Goal: Information Seeking & Learning: Learn about a topic

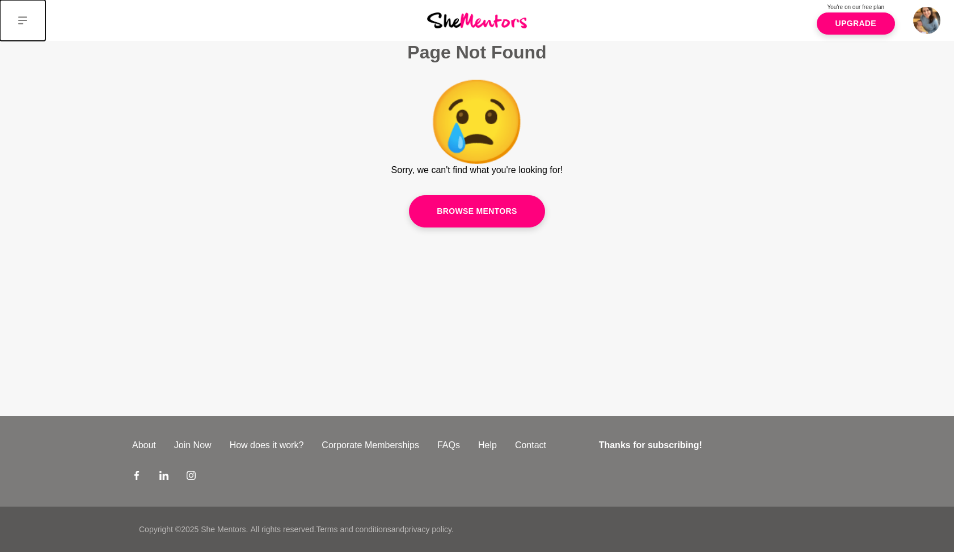
click at [22, 20] on icon at bounding box center [22, 20] width 9 height 8
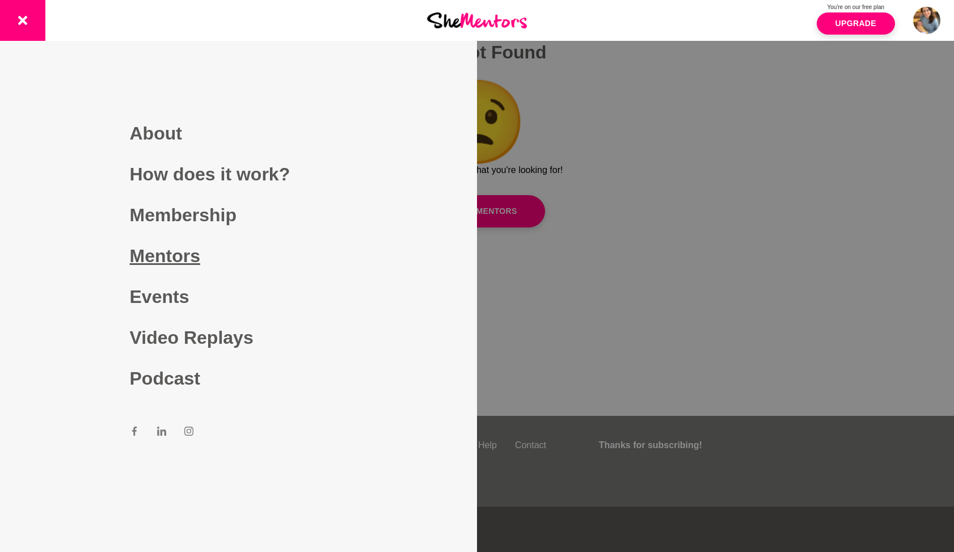
click at [154, 255] on link "Mentors" at bounding box center [239, 255] width 218 height 41
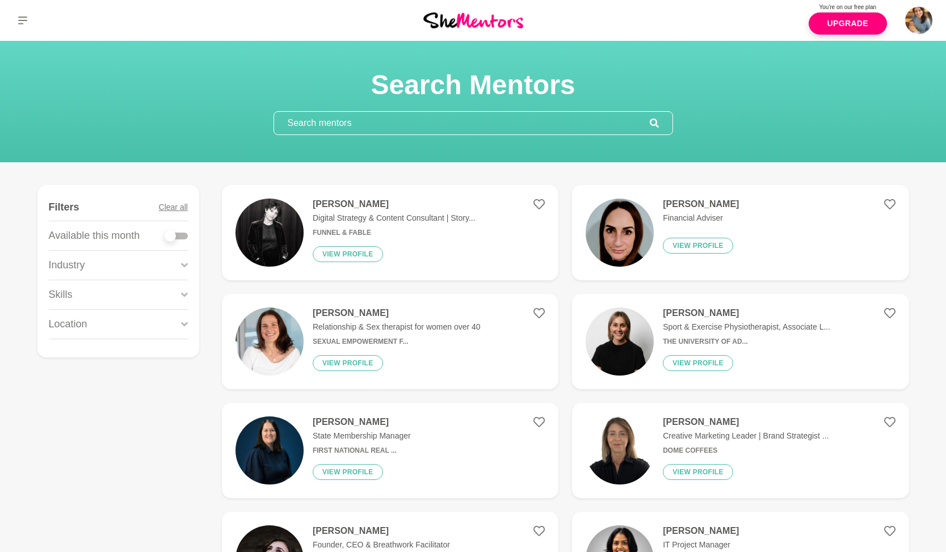
click at [654, 229] on div "Natalie Walsh Financial Adviser View profile" at bounding box center [695, 233] width 85 height 68
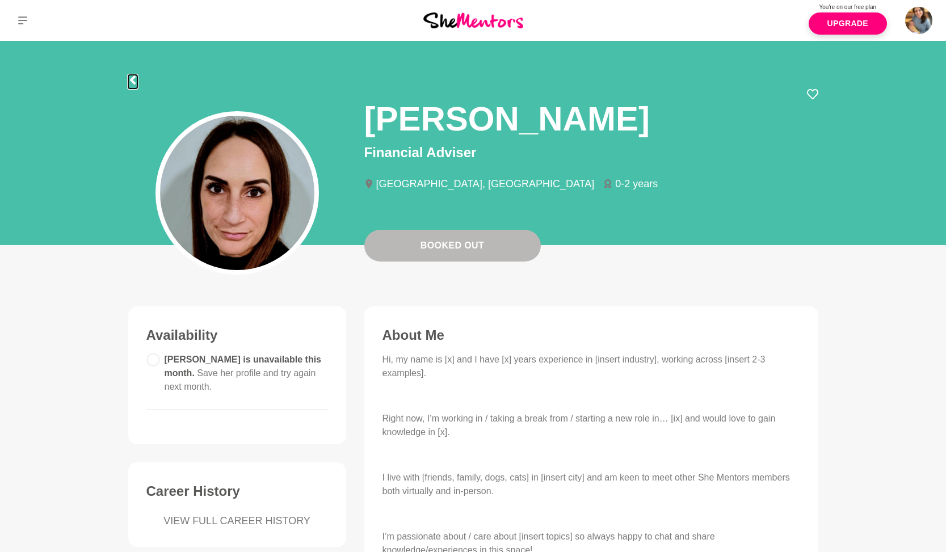
click at [130, 79] on icon at bounding box center [132, 79] width 6 height 9
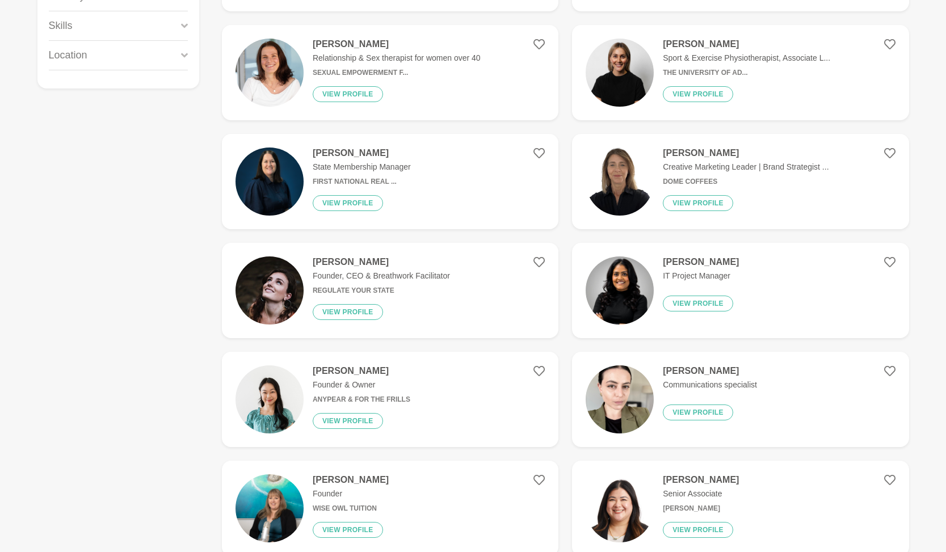
scroll to position [282, 0]
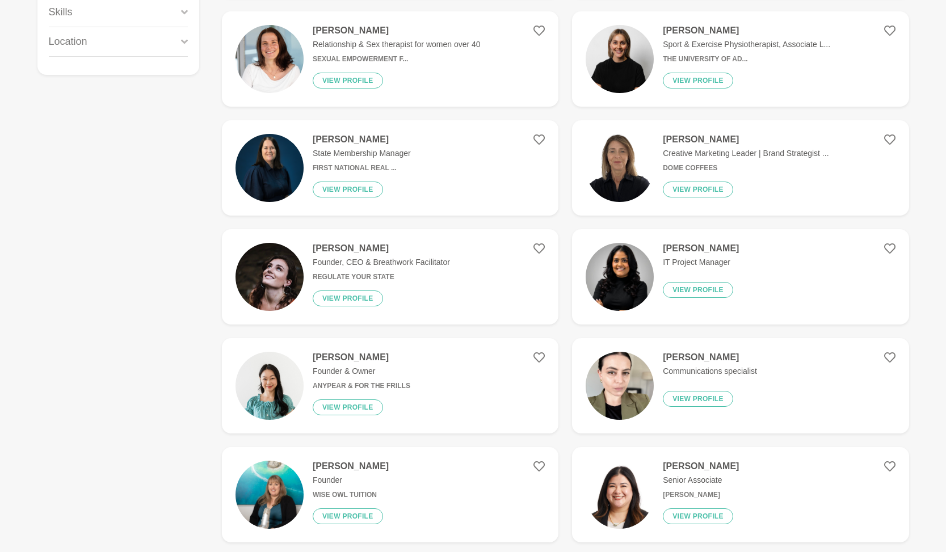
click at [629, 276] on img at bounding box center [619, 277] width 68 height 68
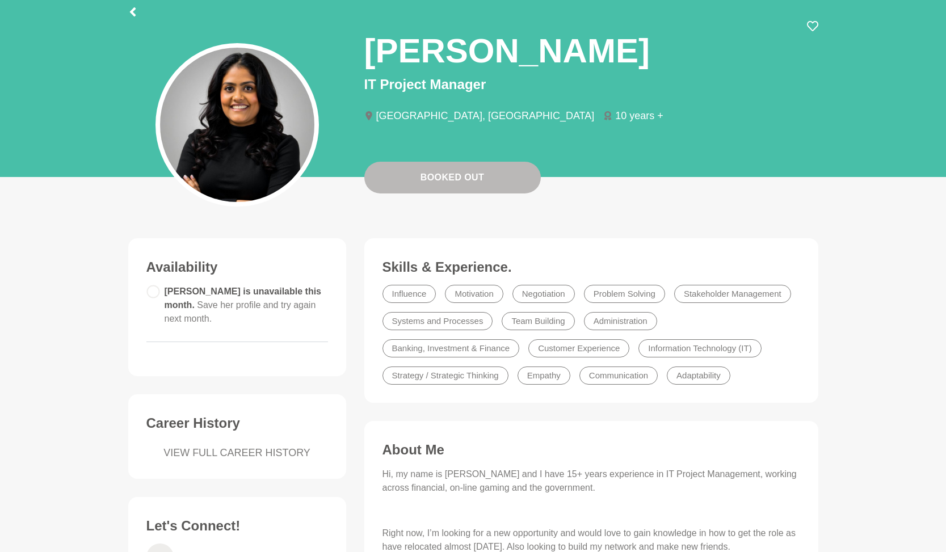
scroll to position [73, 0]
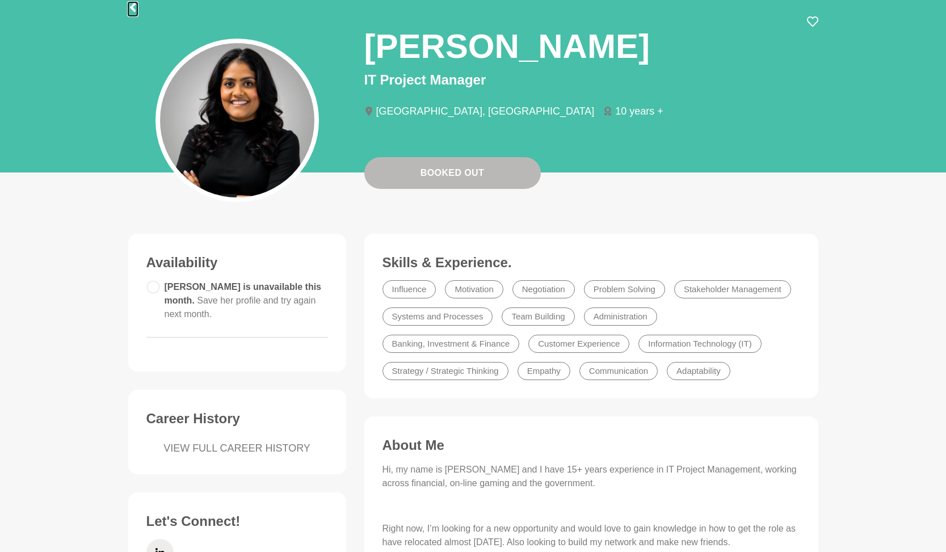
click at [133, 7] on icon at bounding box center [132, 7] width 9 height 9
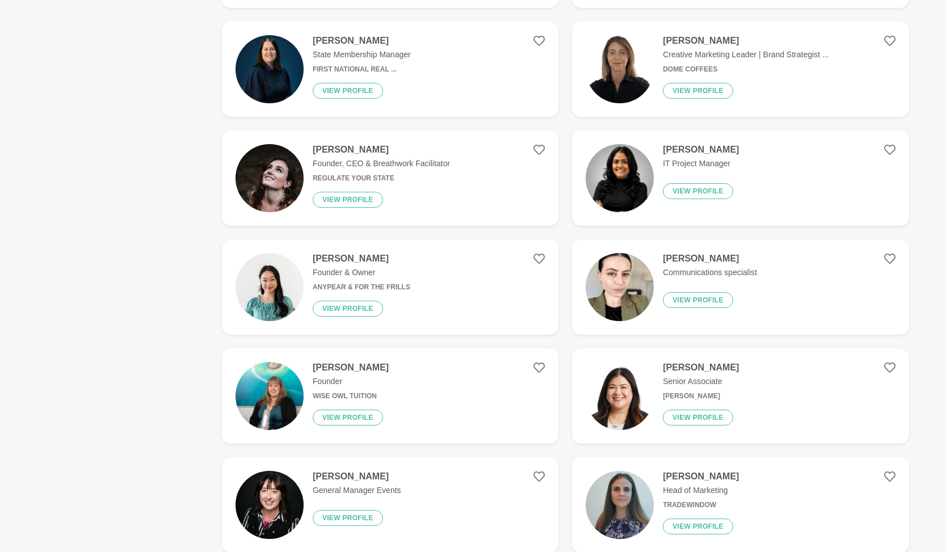
scroll to position [416, 0]
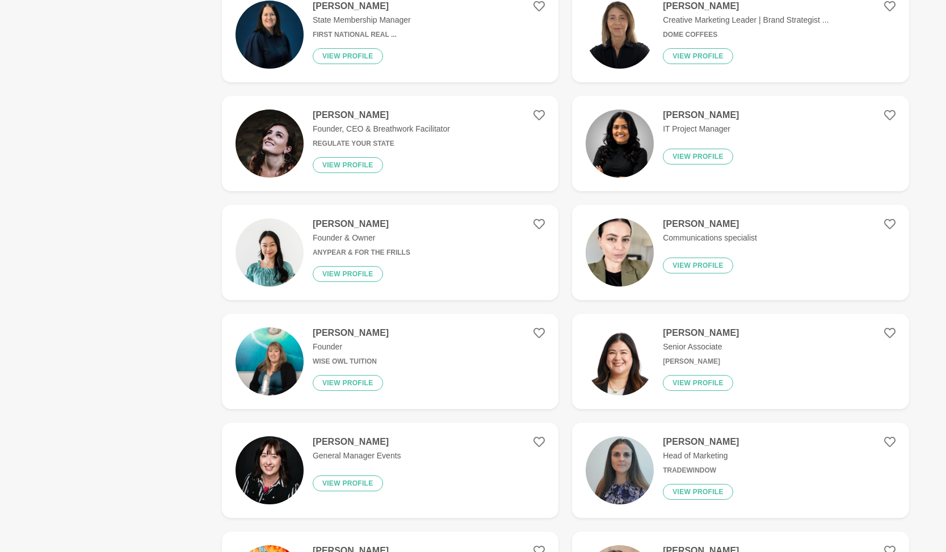
click at [621, 237] on img at bounding box center [619, 252] width 68 height 68
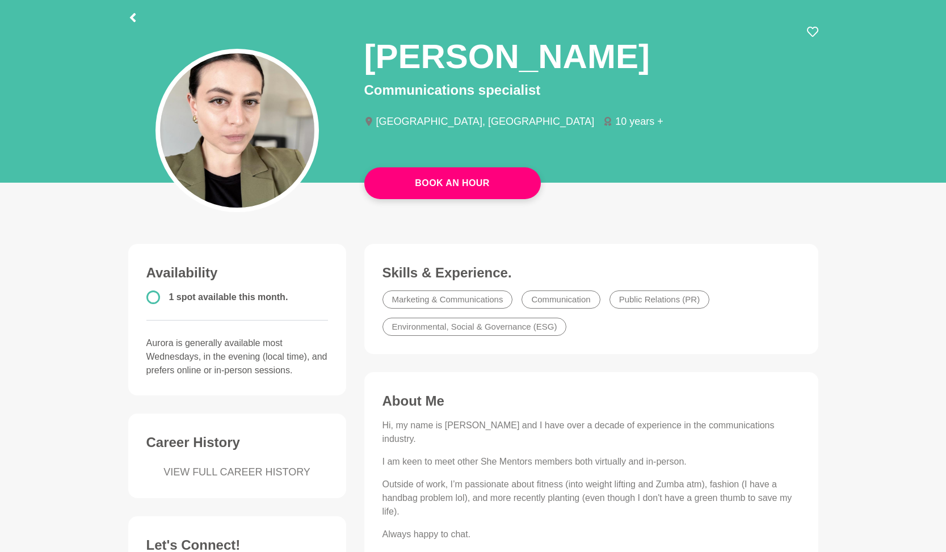
scroll to position [71, 0]
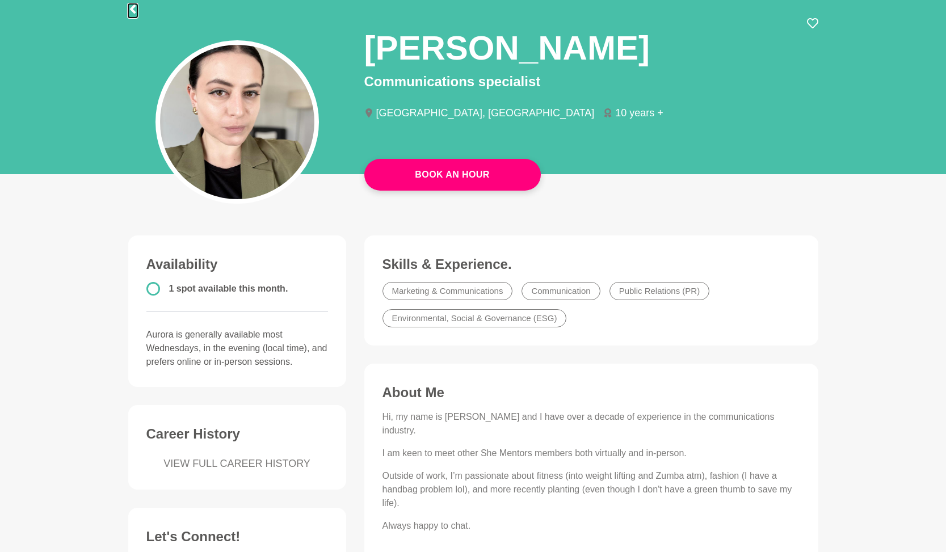
click at [132, 6] on icon at bounding box center [132, 9] width 6 height 9
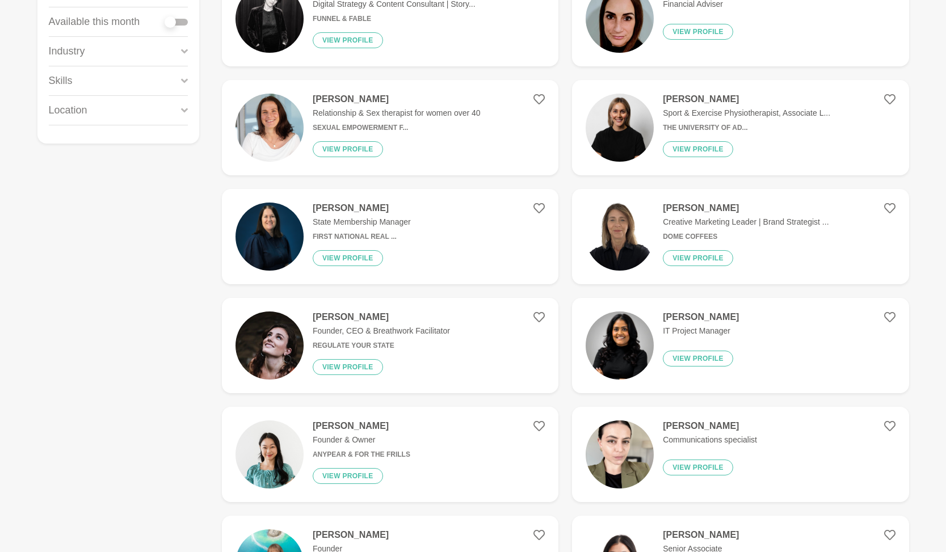
scroll to position [393, 0]
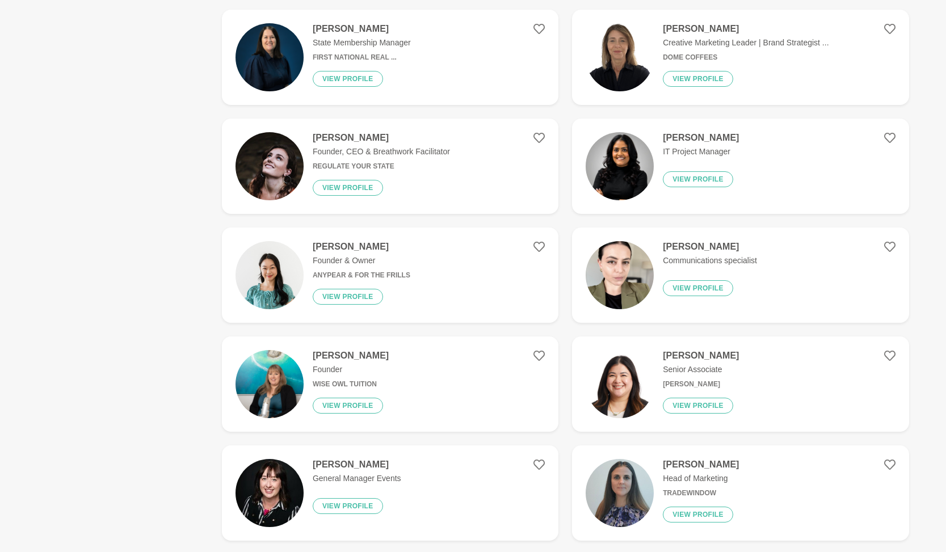
click at [626, 402] on img at bounding box center [619, 384] width 68 height 68
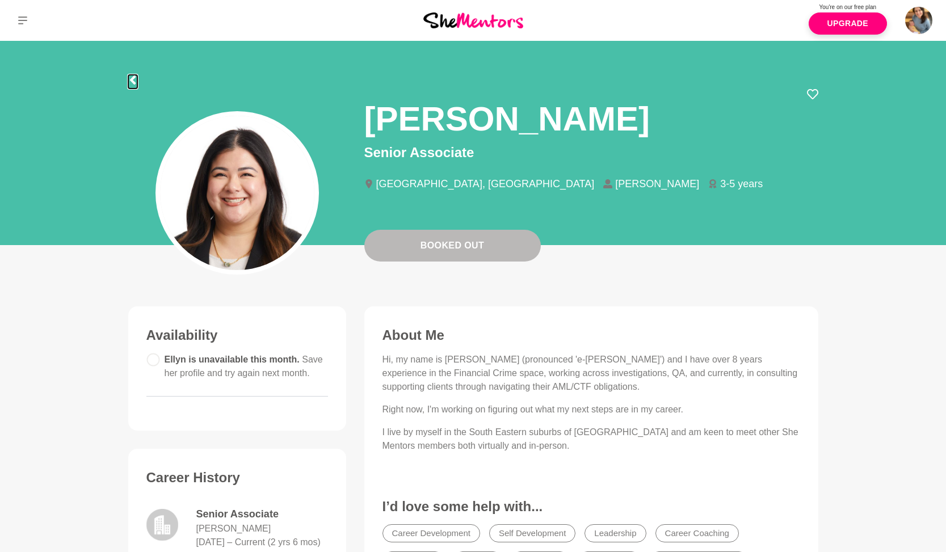
click at [135, 79] on icon at bounding box center [132, 79] width 9 height 9
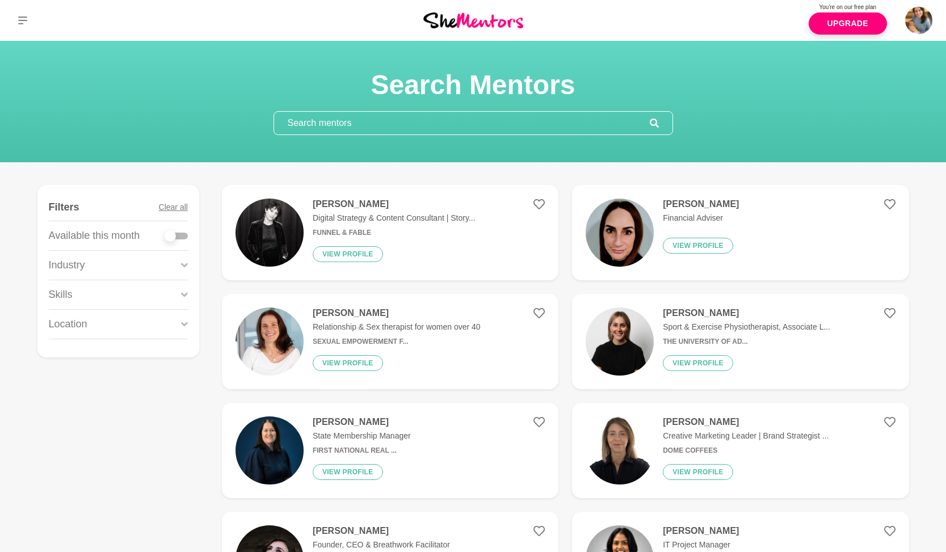
click at [172, 236] on div at bounding box center [170, 235] width 11 height 11
checkbox input "true"
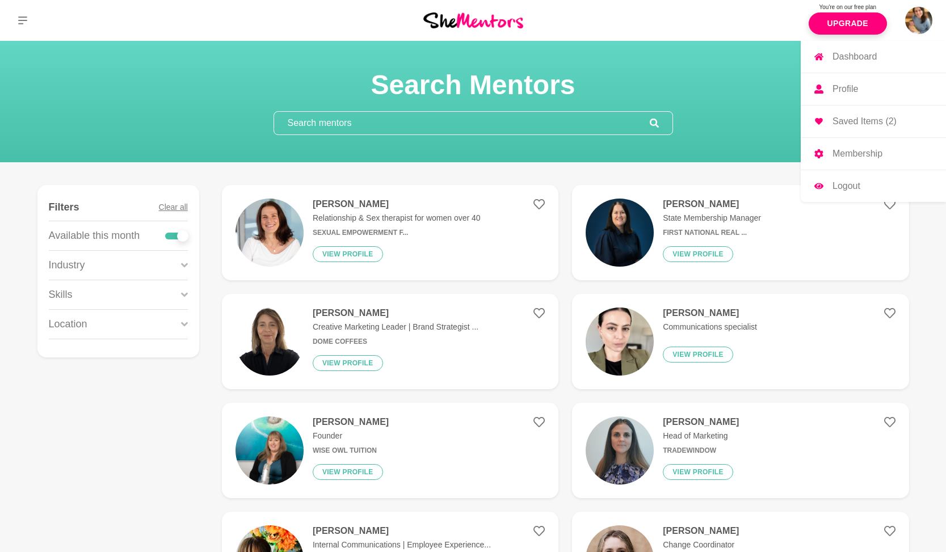
click at [868, 117] on p "Saved Items (2)" at bounding box center [864, 121] width 64 height 9
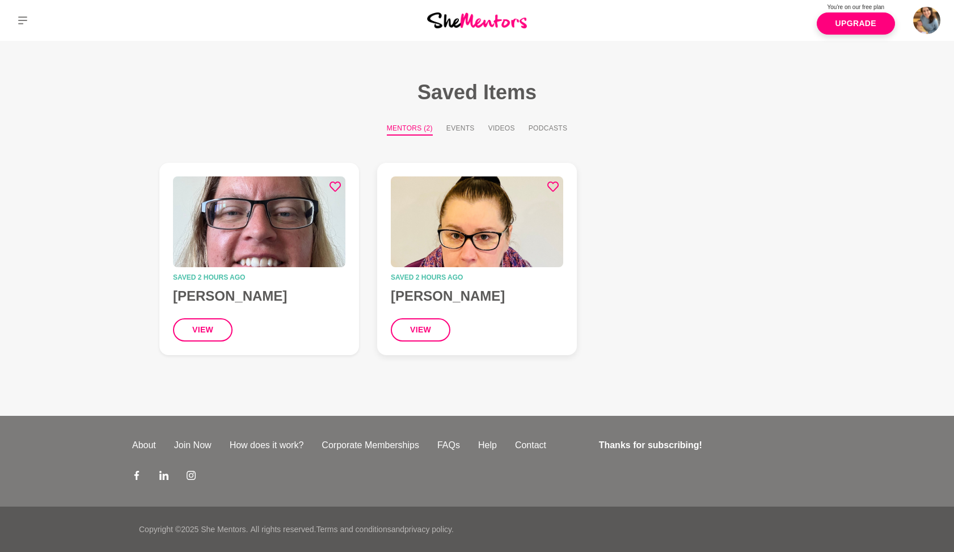
click at [504, 231] on img at bounding box center [477, 221] width 172 height 91
click at [220, 234] on img at bounding box center [259, 221] width 172 height 91
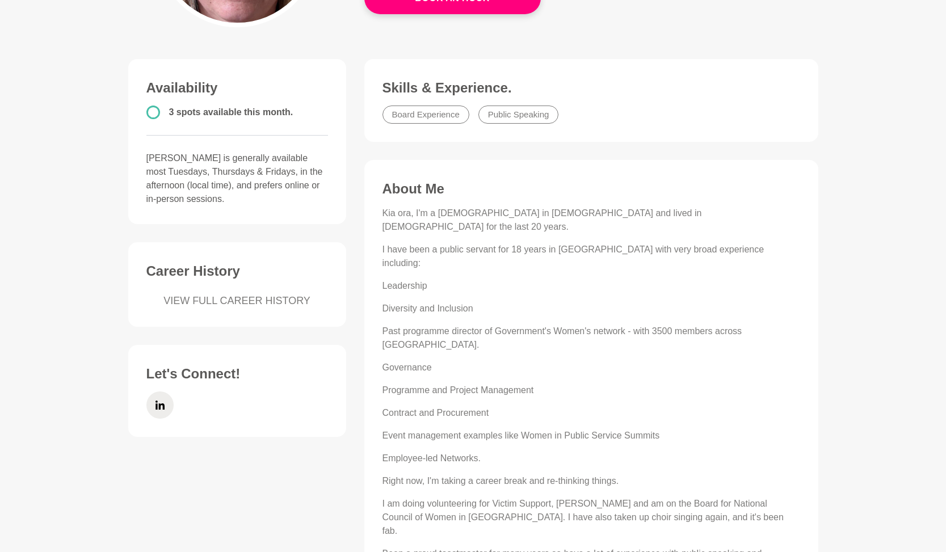
scroll to position [275, 0]
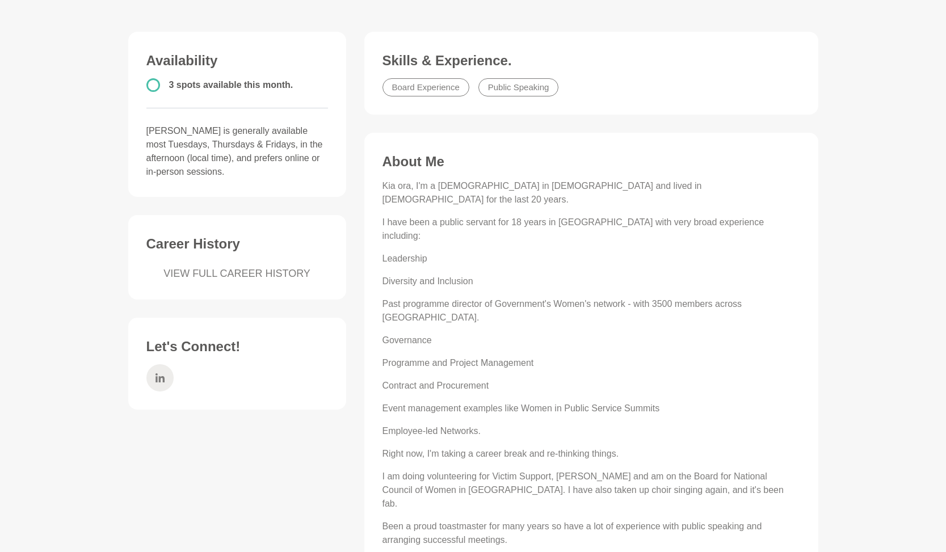
click at [158, 380] on icon at bounding box center [159, 377] width 9 height 27
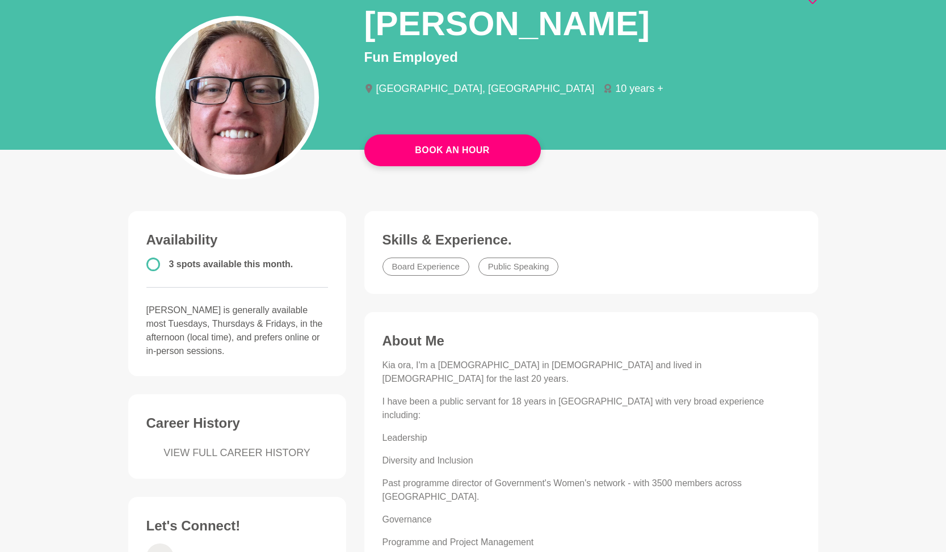
scroll to position [0, 0]
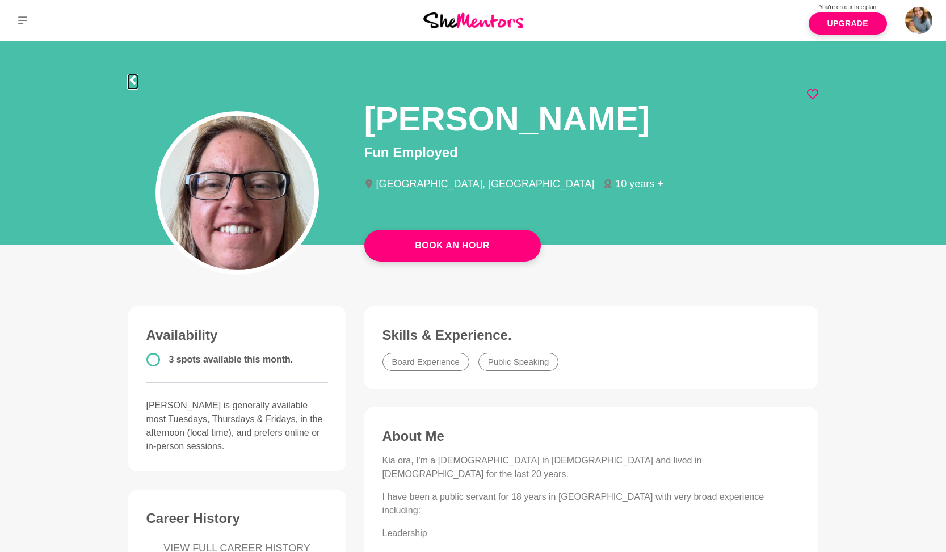
click at [134, 80] on icon at bounding box center [132, 79] width 9 height 9
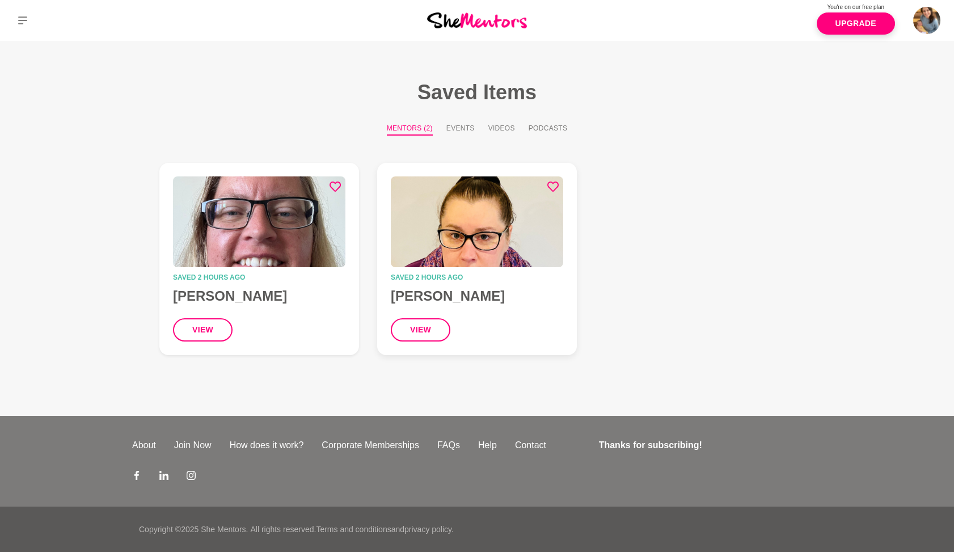
click at [458, 227] on img at bounding box center [477, 221] width 172 height 91
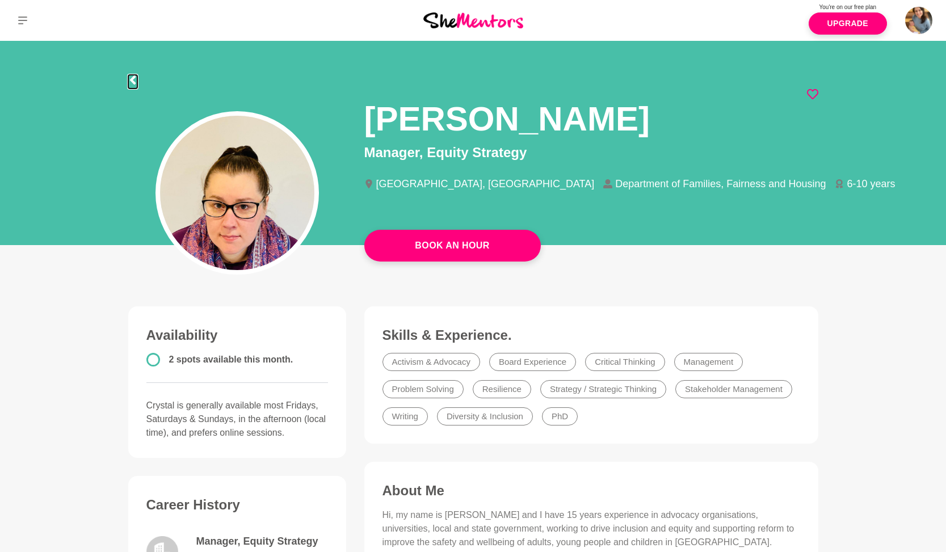
click at [133, 80] on icon at bounding box center [132, 79] width 9 height 9
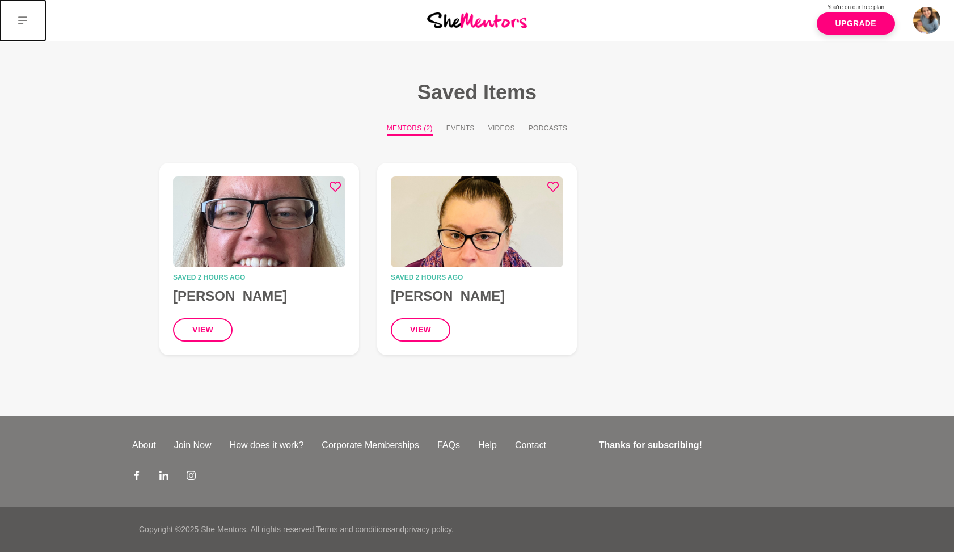
click at [18, 18] on icon at bounding box center [22, 20] width 9 height 9
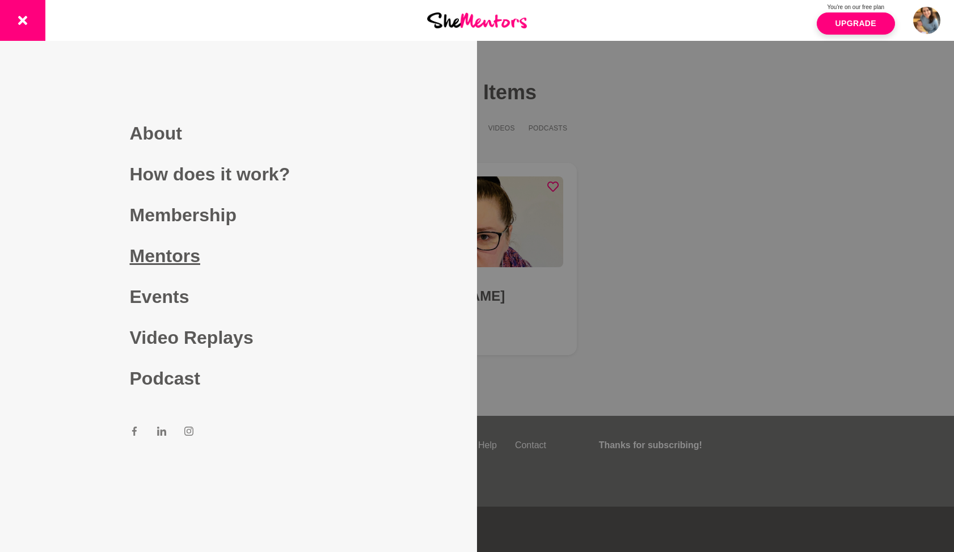
click at [167, 262] on link "Mentors" at bounding box center [239, 255] width 218 height 41
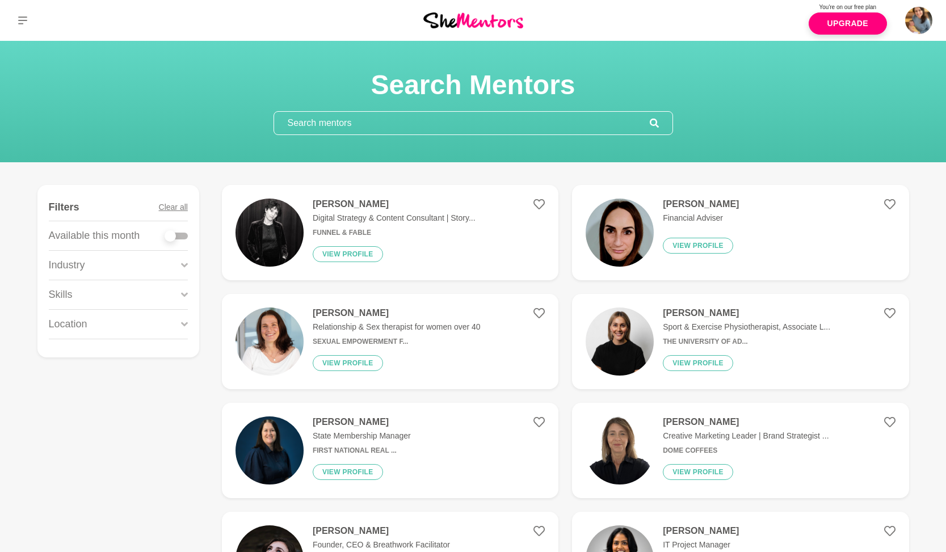
click at [316, 128] on input "text" at bounding box center [462, 123] width 376 height 23
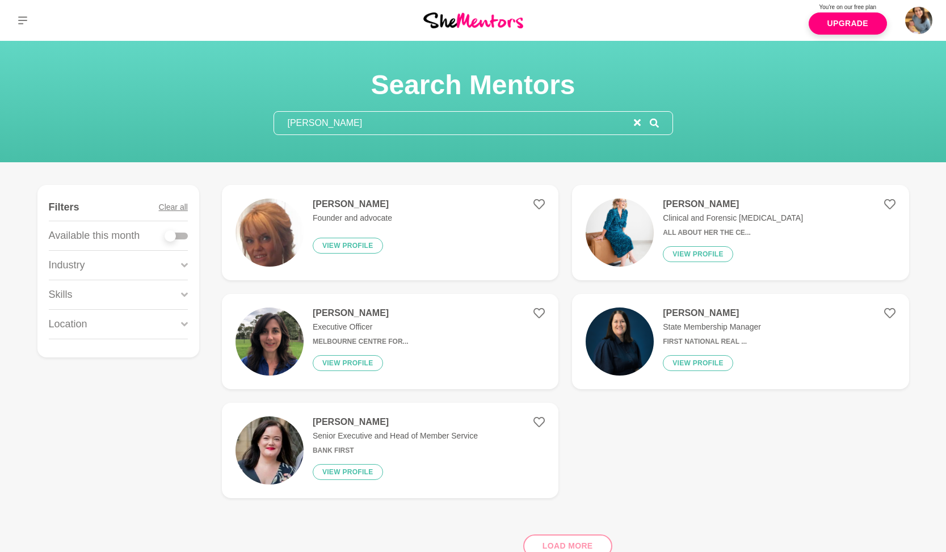
type input "kirst"
click at [292, 238] on img at bounding box center [269, 233] width 68 height 68
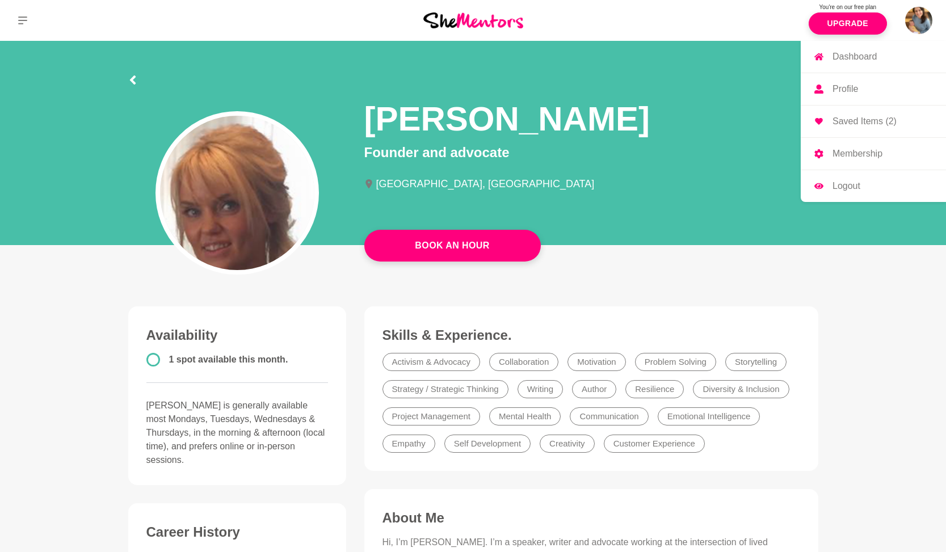
click at [844, 120] on p "Saved Items (2)" at bounding box center [864, 121] width 64 height 9
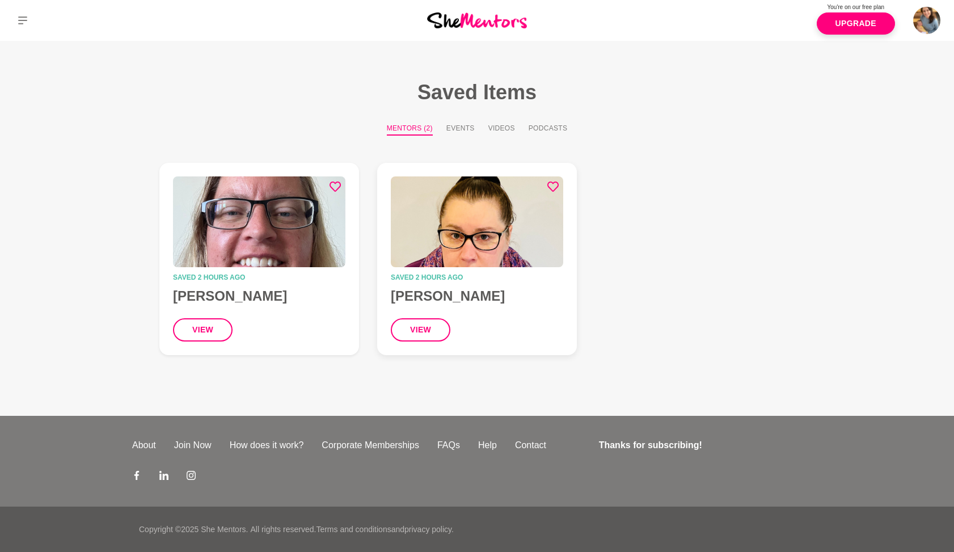
click at [526, 233] on img at bounding box center [477, 221] width 172 height 91
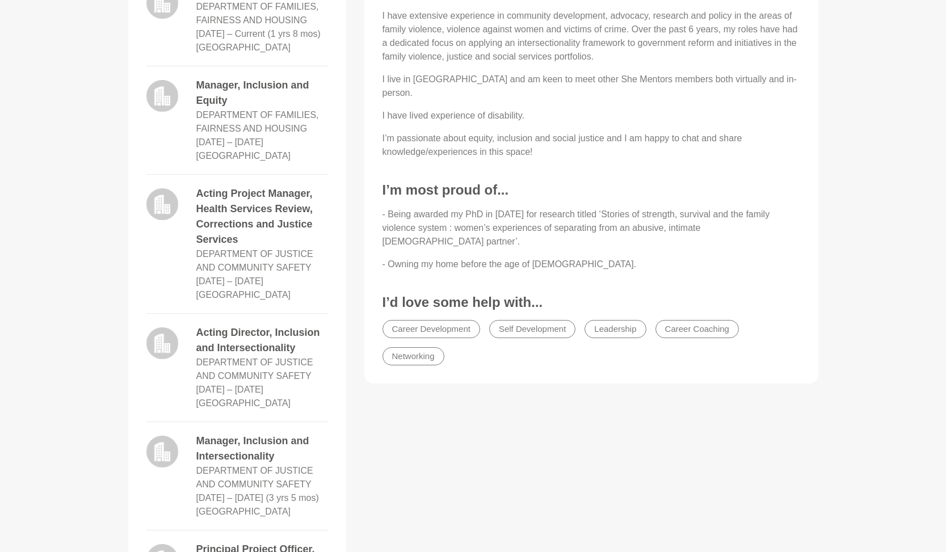
scroll to position [65, 0]
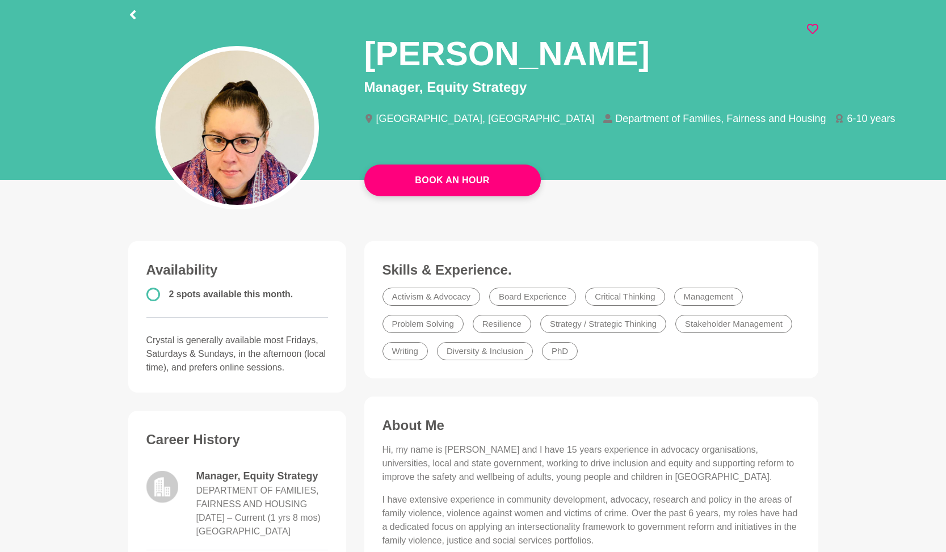
click at [519, 58] on h1 "Crystal Bruton" at bounding box center [506, 53] width 285 height 43
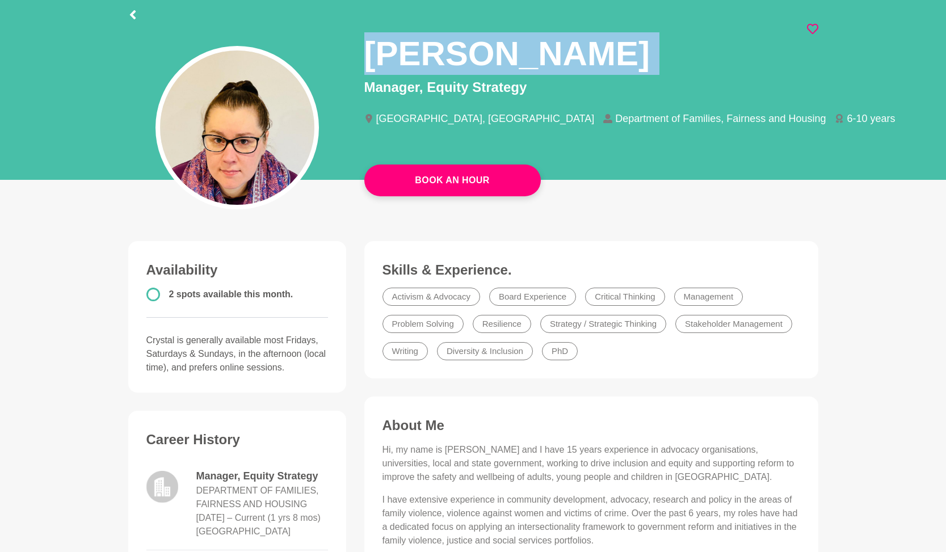
click at [519, 58] on h1 "Crystal Bruton" at bounding box center [506, 53] width 285 height 43
copy div "Crystal Bruton"
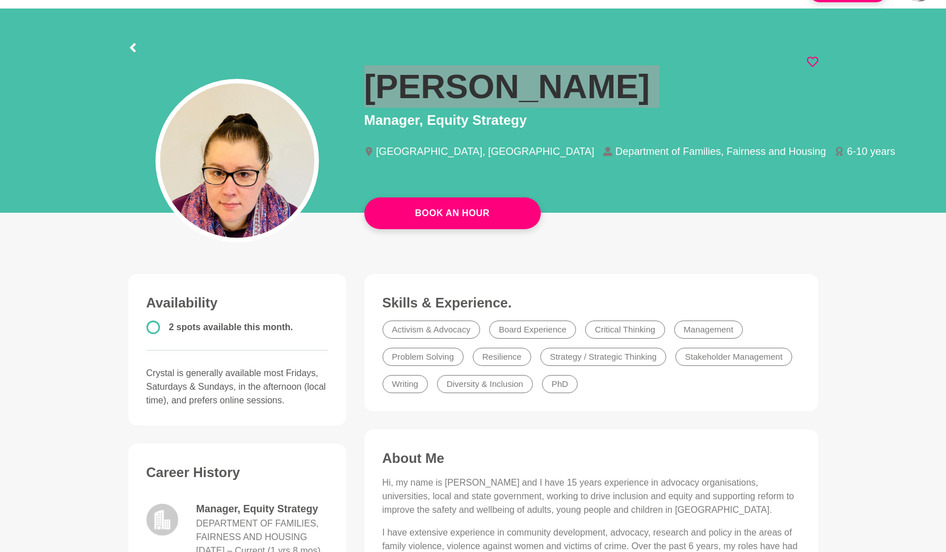
scroll to position [0, 0]
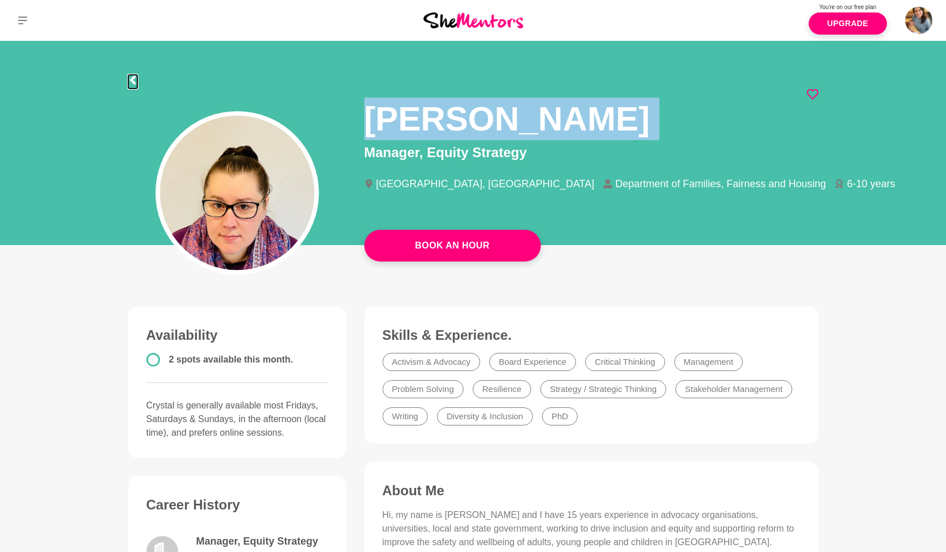
click at [132, 78] on icon at bounding box center [132, 79] width 6 height 9
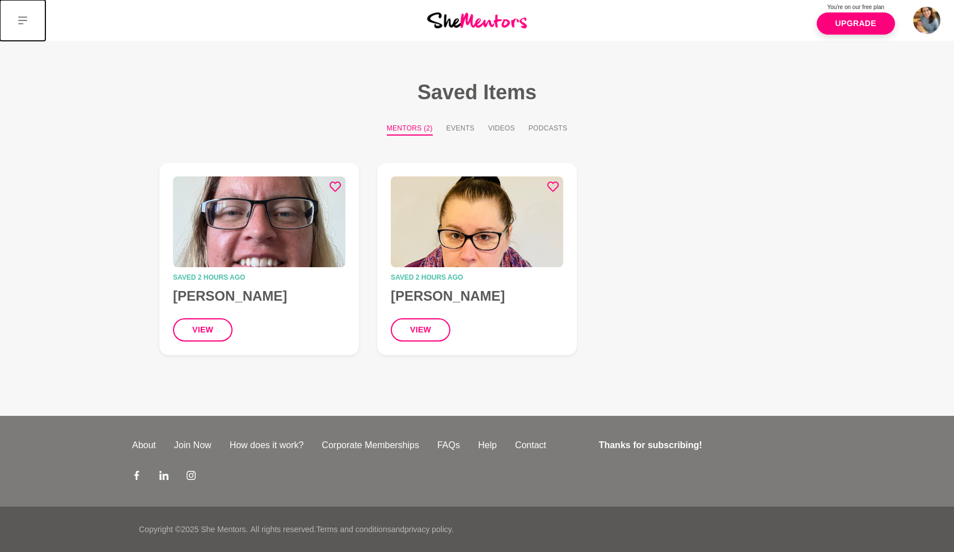
click at [22, 18] on icon at bounding box center [22, 20] width 9 height 9
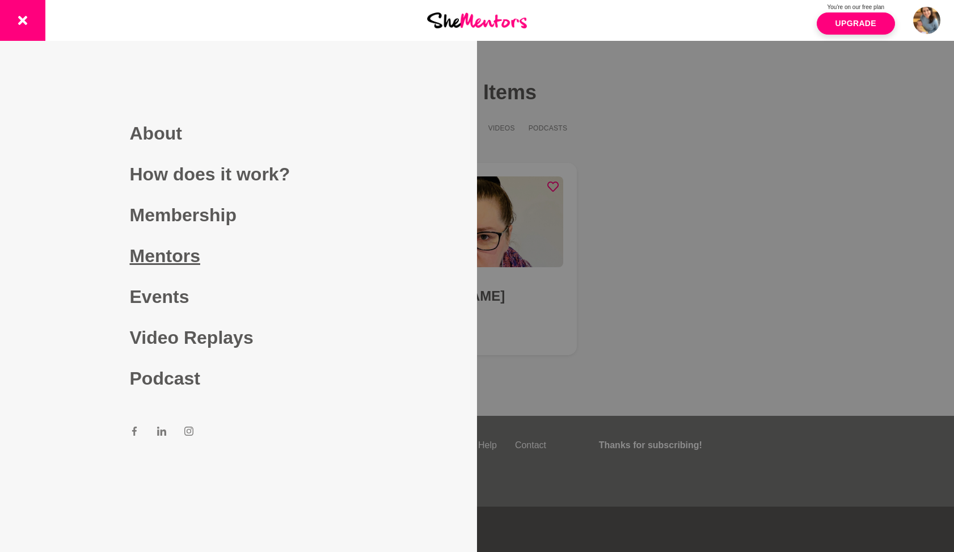
click at [141, 261] on link "Mentors" at bounding box center [239, 255] width 218 height 41
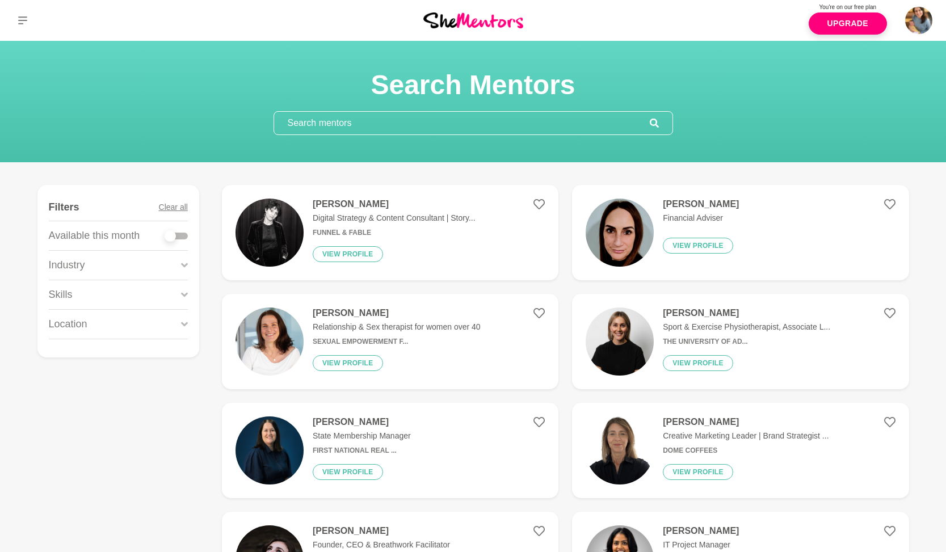
click at [337, 125] on input "text" at bounding box center [462, 123] width 376 height 23
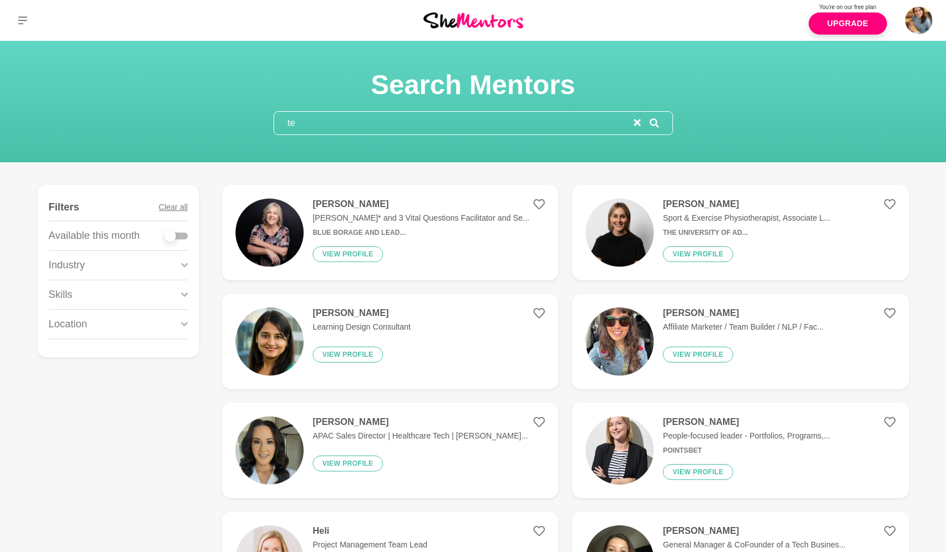
type input "t"
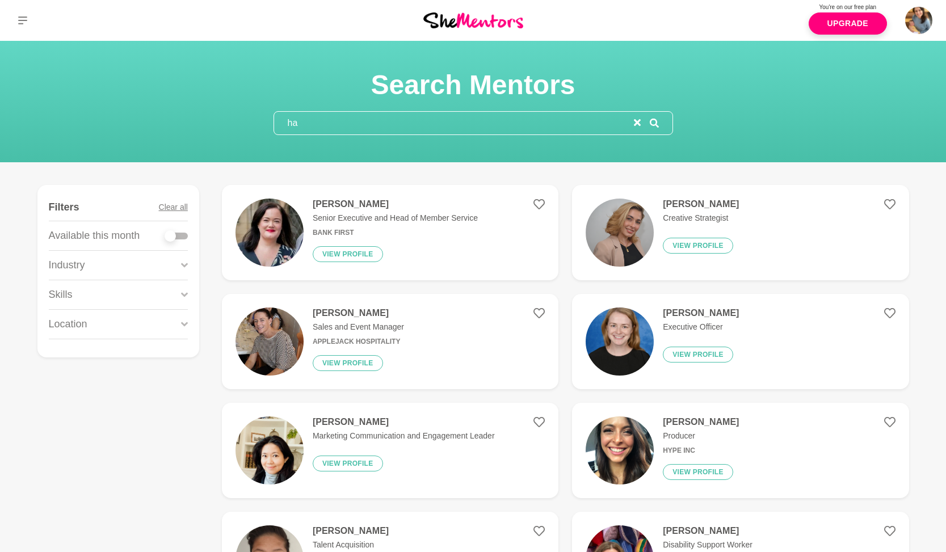
type input "h"
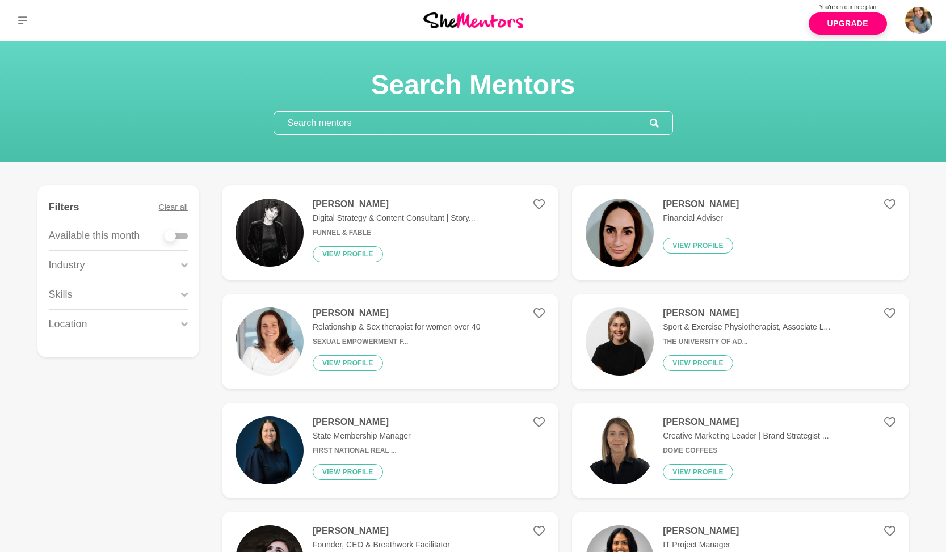
type input "["
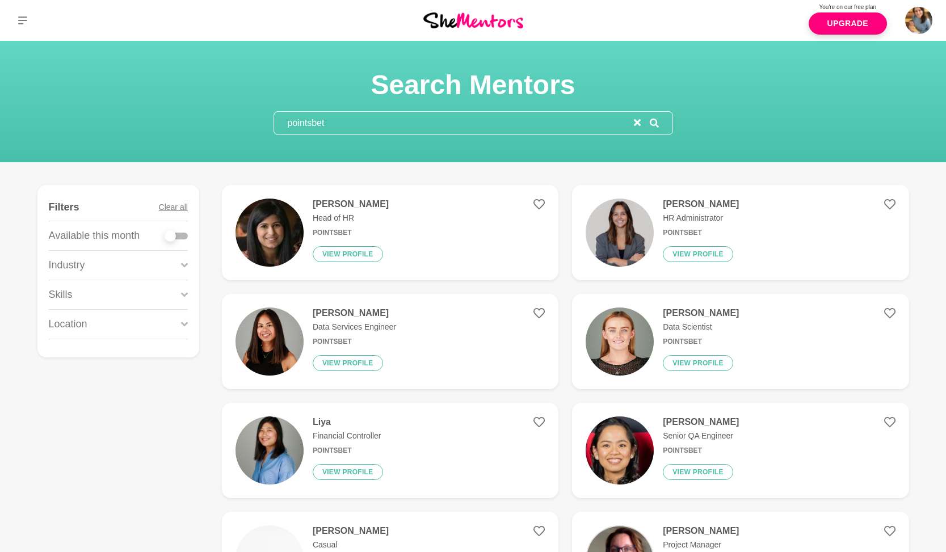
type input "pointsbet"
click at [449, 212] on figure "Aneesha Rao Head of HR PointsBet View profile" at bounding box center [390, 232] width 336 height 95
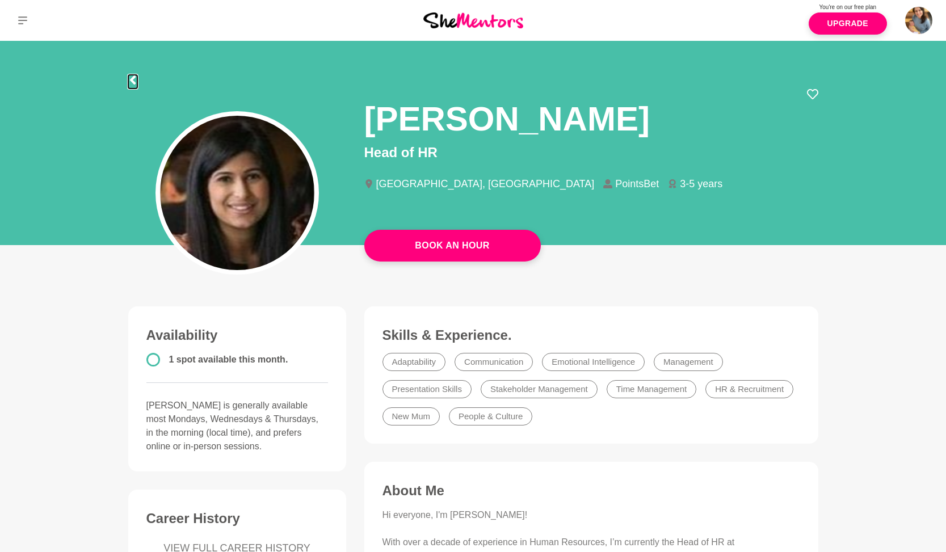
click at [132, 77] on icon at bounding box center [132, 79] width 9 height 9
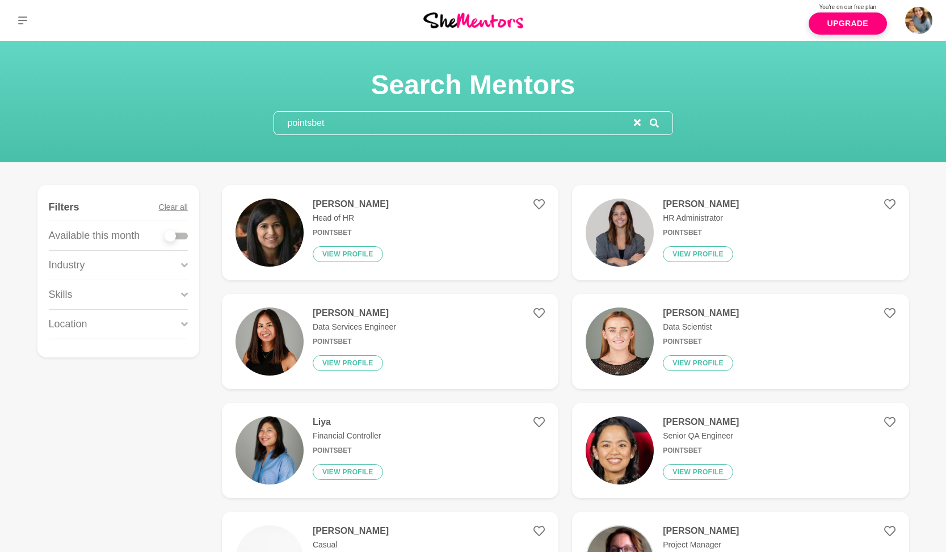
click at [340, 304] on figure "May Lozano Data Services Engineer Pointsbet View profile" at bounding box center [390, 341] width 336 height 95
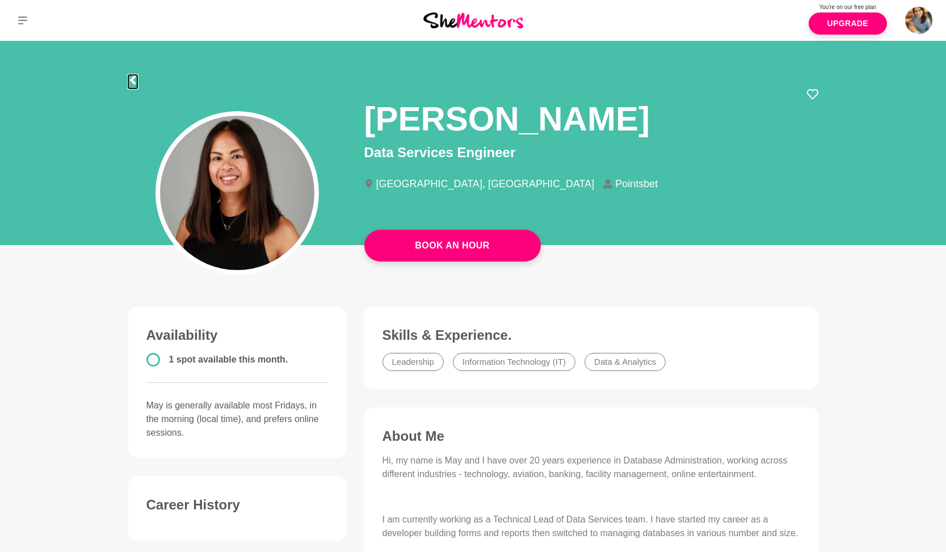
click at [129, 79] on icon at bounding box center [132, 79] width 9 height 9
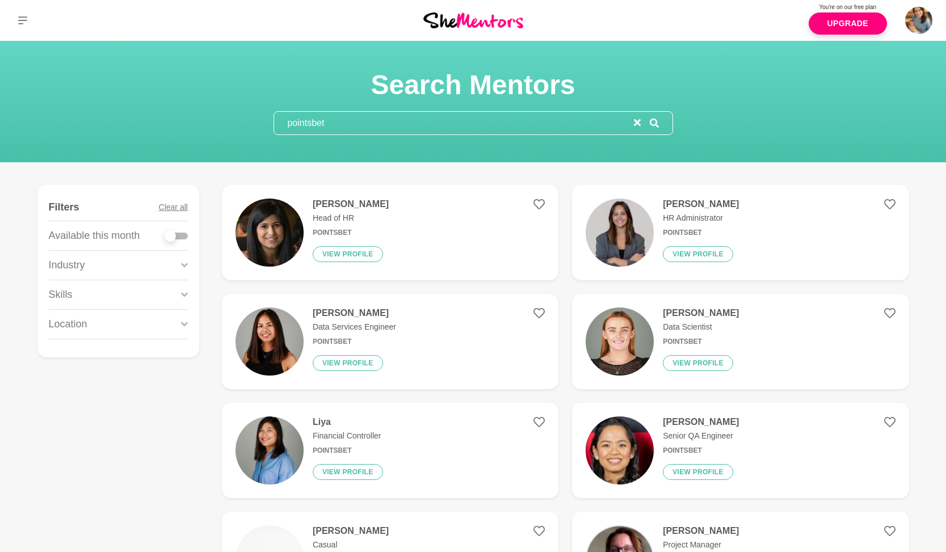
click at [368, 124] on input "pointsbet" at bounding box center [454, 123] width 360 height 23
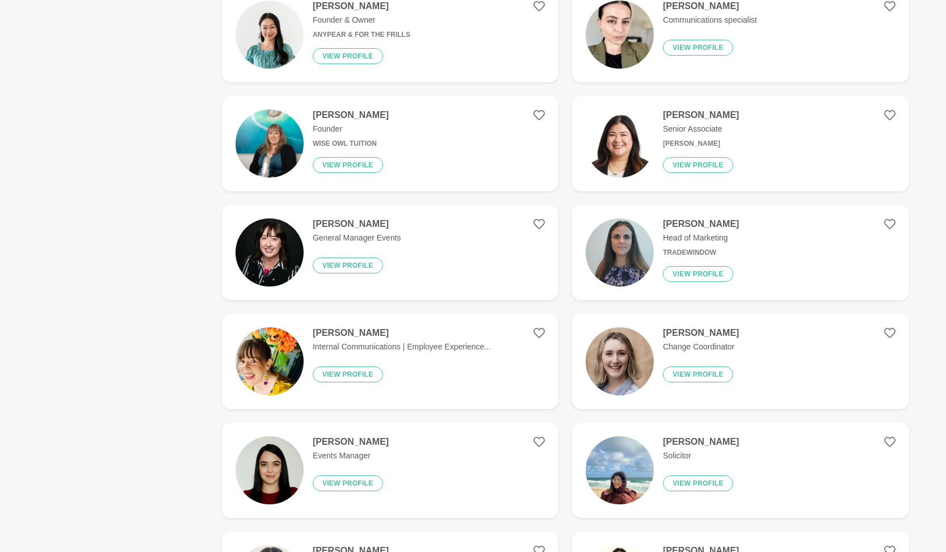
scroll to position [735, 0]
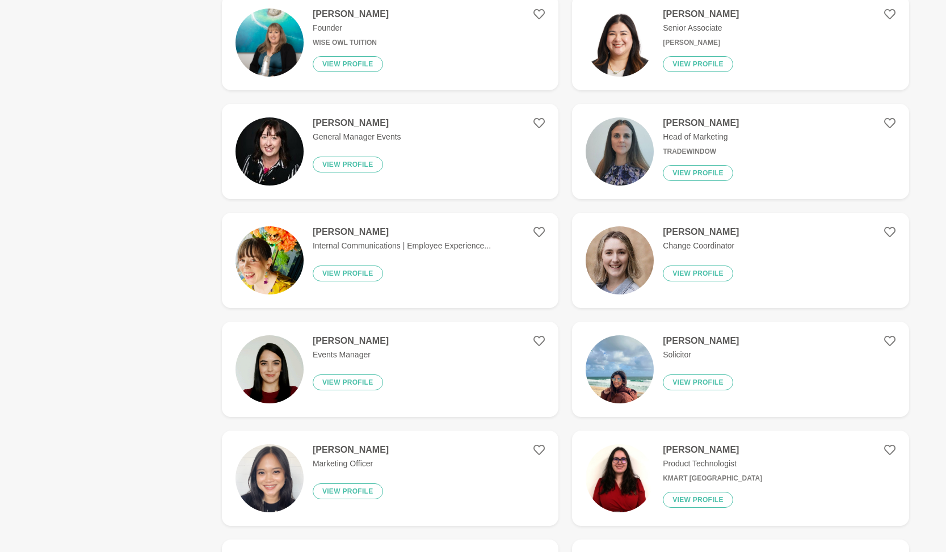
click at [602, 266] on img at bounding box center [619, 260] width 68 height 68
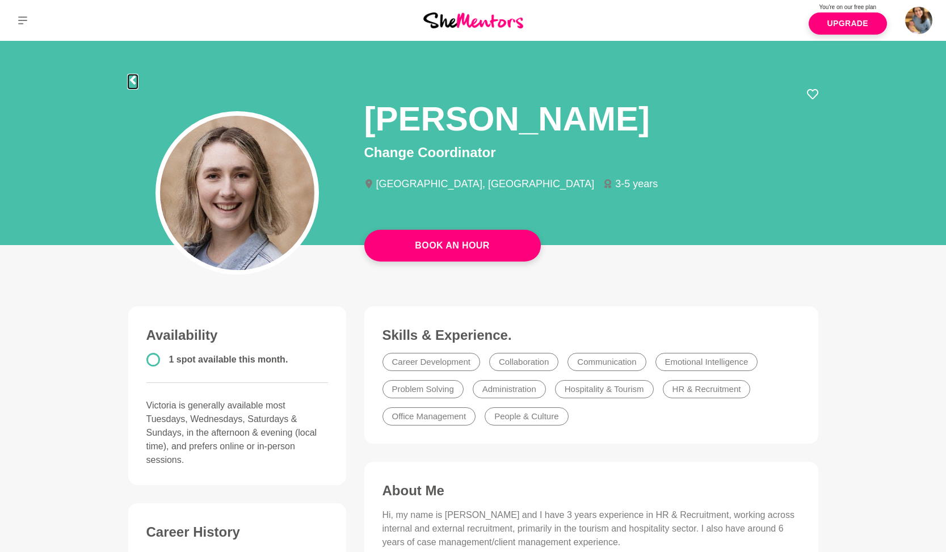
click at [133, 77] on icon at bounding box center [132, 79] width 6 height 9
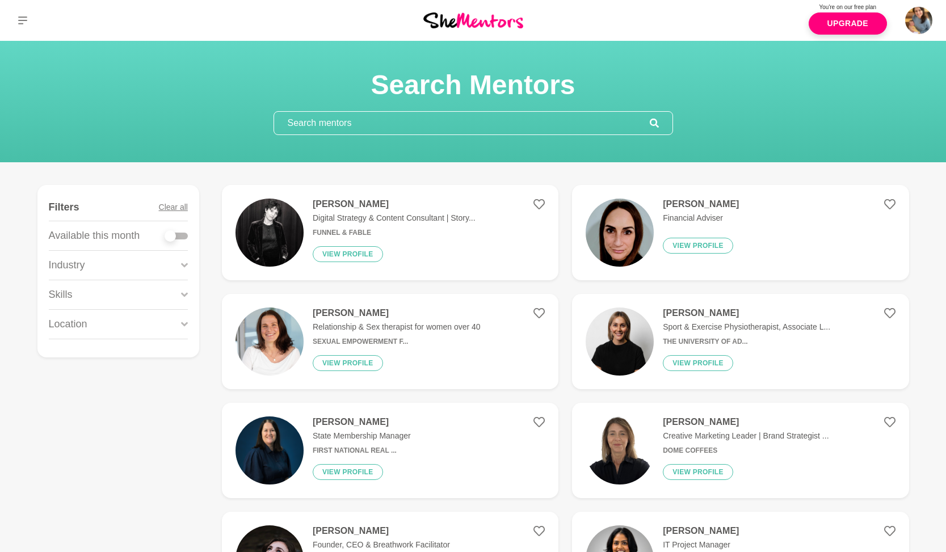
click at [176, 231] on label at bounding box center [176, 233] width 23 height 11
checkbox input "true"
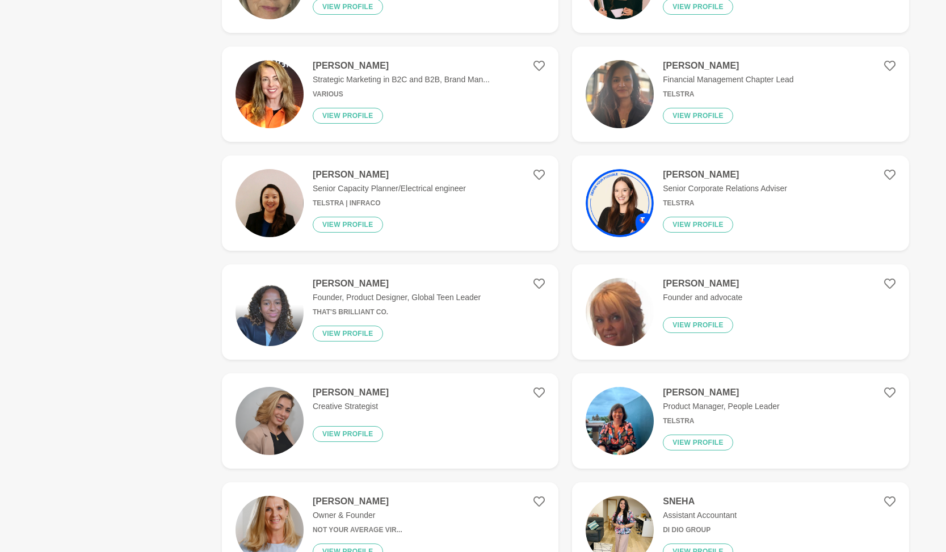
scroll to position [1223, 0]
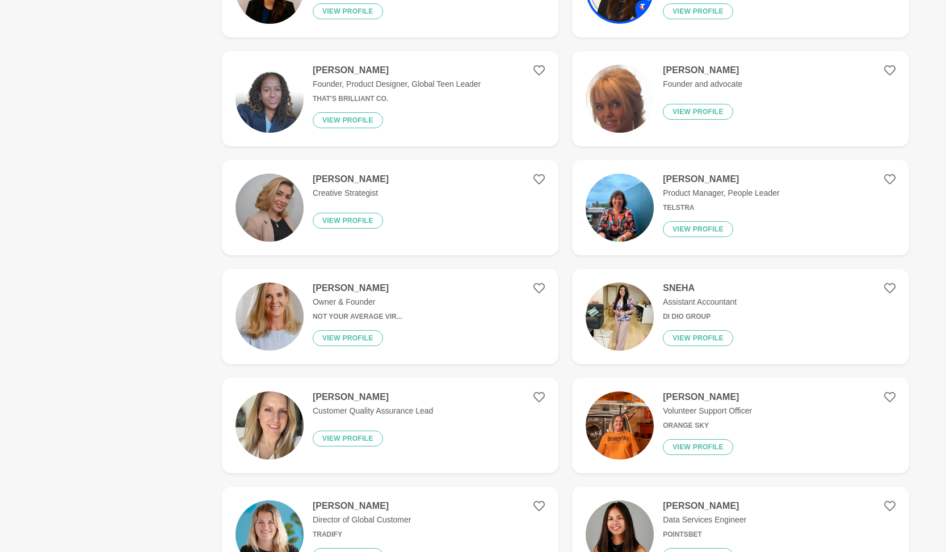
click at [638, 303] on img at bounding box center [619, 316] width 68 height 68
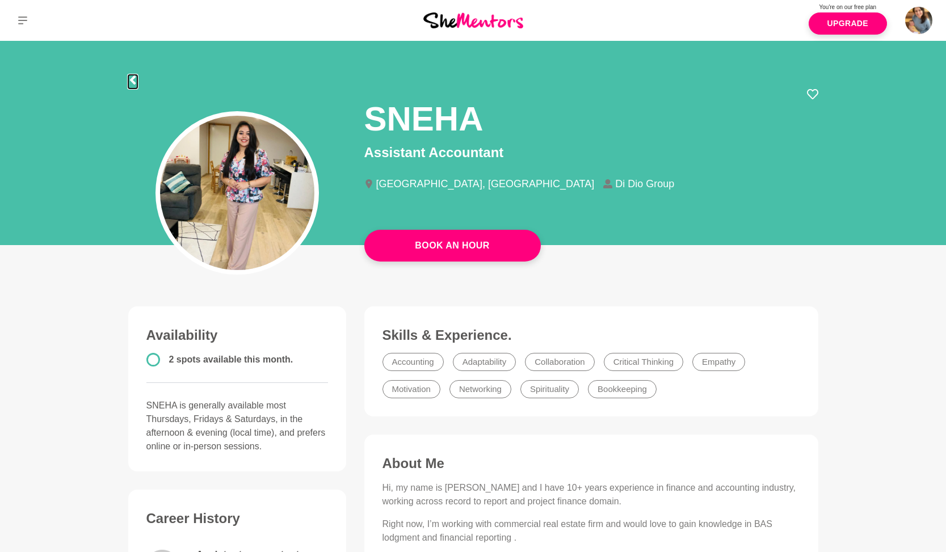
click at [134, 82] on icon at bounding box center [132, 79] width 6 height 9
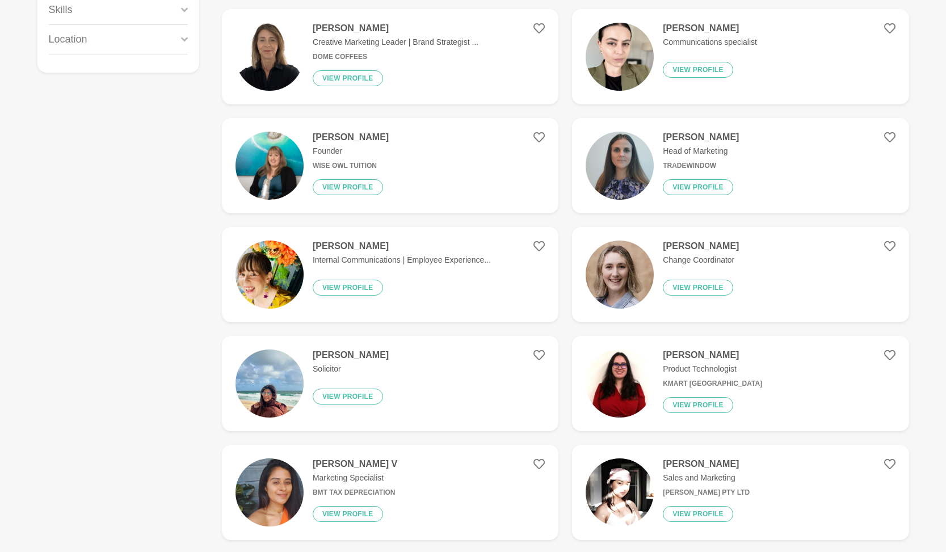
scroll to position [43, 0]
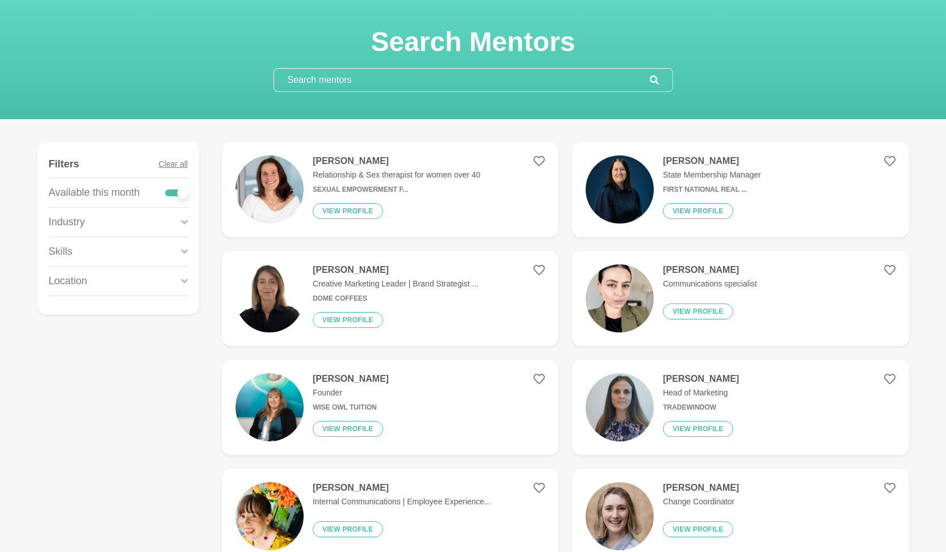
click at [378, 483] on h4 "Jenny Brownlee" at bounding box center [402, 487] width 178 height 11
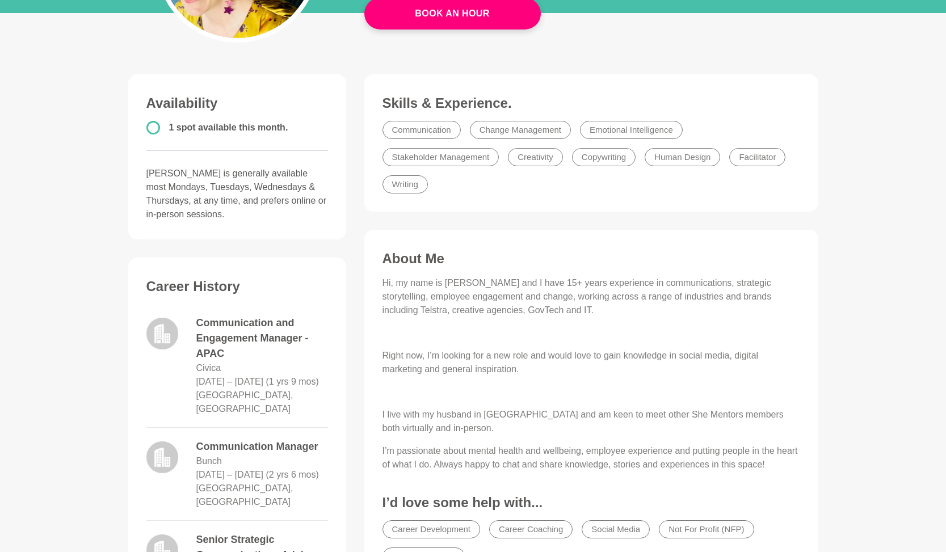
scroll to position [23, 0]
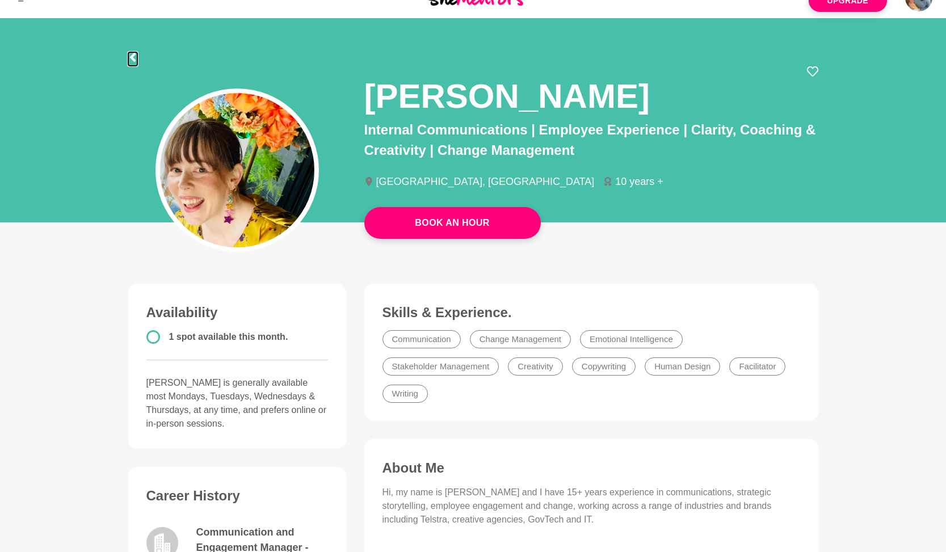
click at [133, 57] on icon at bounding box center [132, 57] width 9 height 9
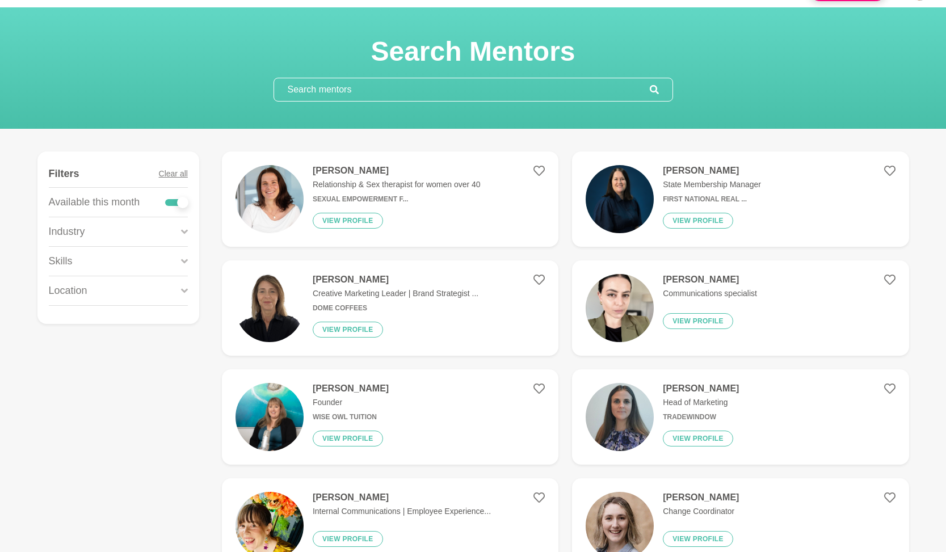
scroll to position [95, 0]
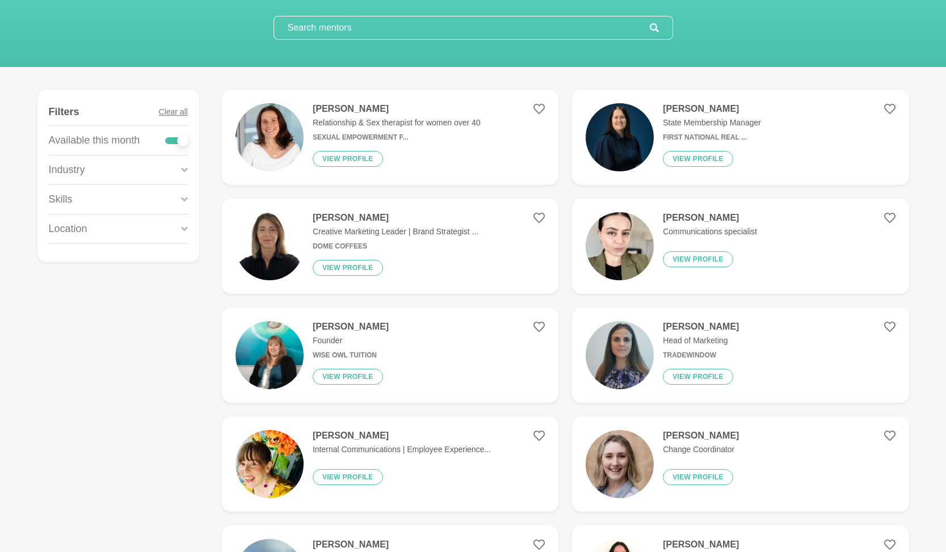
click at [683, 353] on h6 "TradeWindow" at bounding box center [701, 355] width 76 height 9
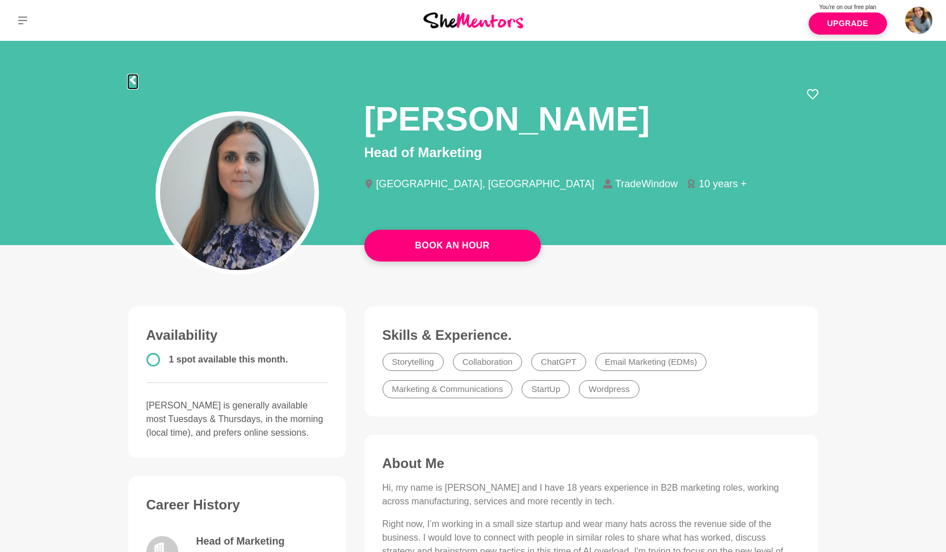
click at [132, 79] on icon at bounding box center [132, 79] width 6 height 9
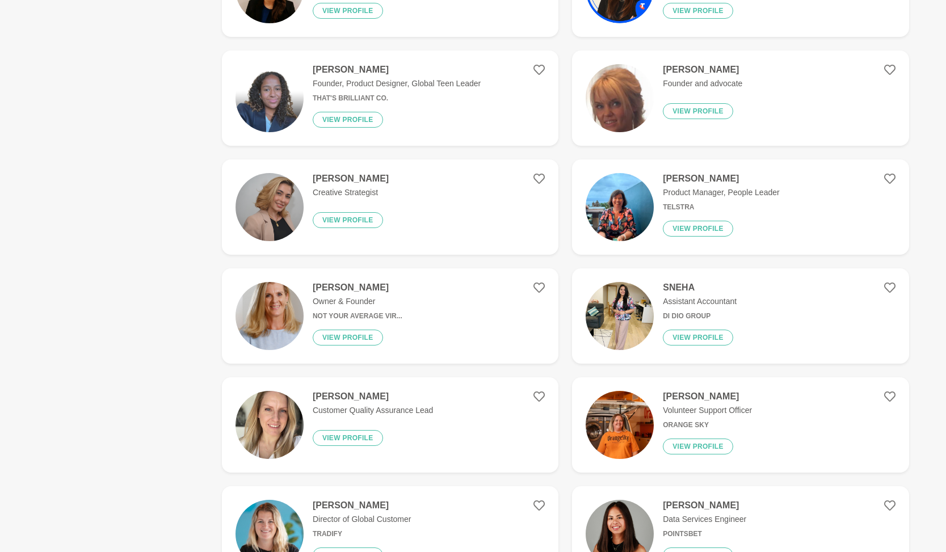
scroll to position [1389, 0]
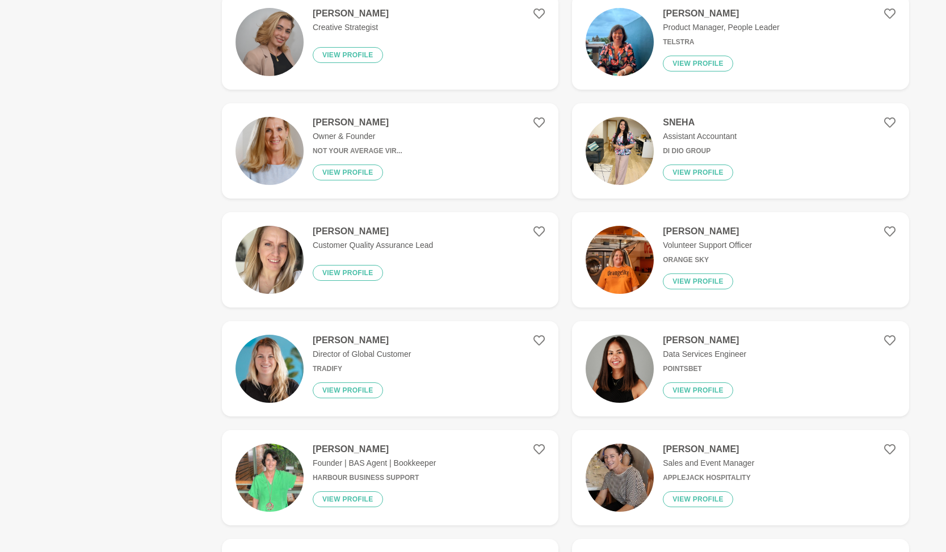
click at [394, 276] on div "Stephanie Day Customer Quality Assurance Lead View profile" at bounding box center [367, 260] width 129 height 68
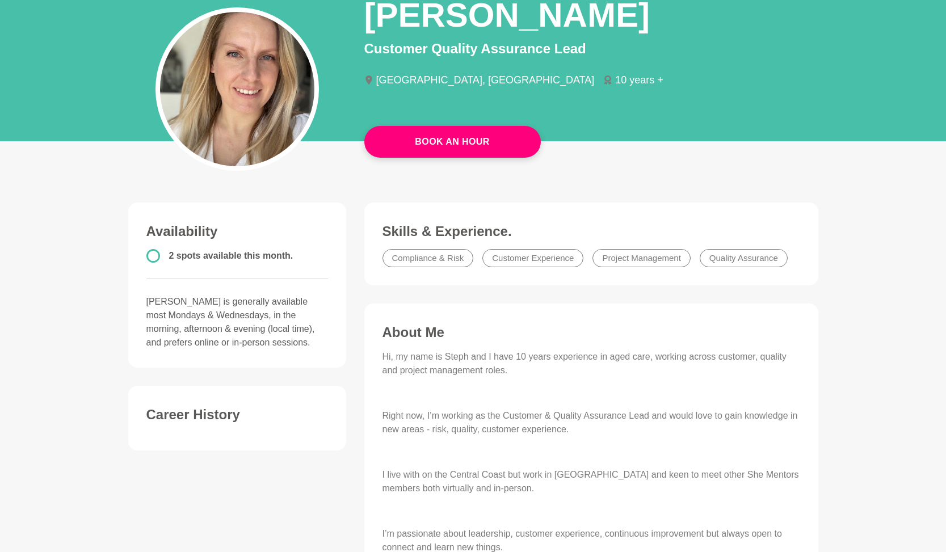
scroll to position [137, 0]
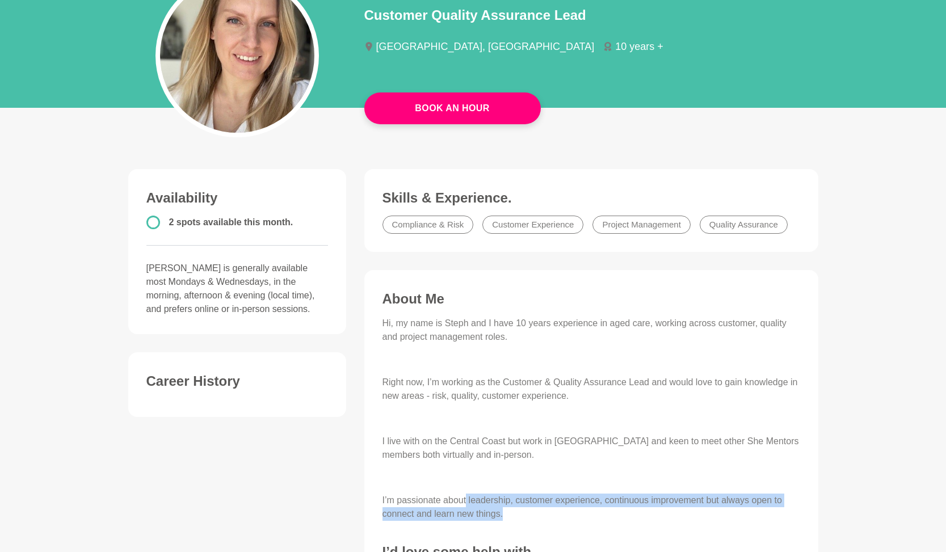
drag, startPoint x: 472, startPoint y: 504, endPoint x: 702, endPoint y: 513, distance: 229.9
click at [702, 513] on p "I’m passionate about leadership, customer experience, continuous improvement bu…" at bounding box center [591, 507] width 418 height 27
copy p "leadership, customer experience, continuous improvement but always open to conn…"
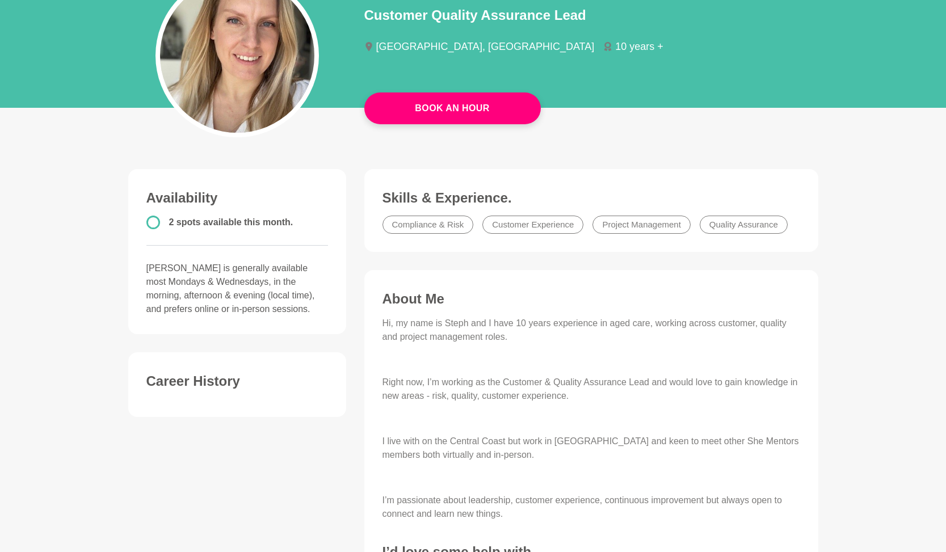
click at [522, 347] on div "Hi, my name is Steph and I have 10 years experience in aged care, working acros…" at bounding box center [591, 419] width 418 height 204
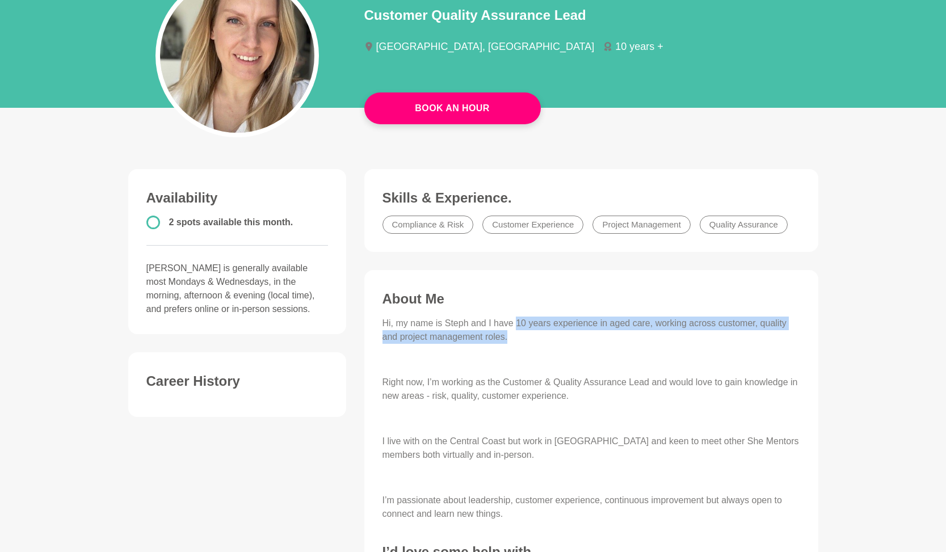
drag, startPoint x: 515, startPoint y: 323, endPoint x: 521, endPoint y: 340, distance: 17.4
click at [521, 340] on p "Hi, my name is Steph and I have 10 years experience in aged care, working acros…" at bounding box center [591, 330] width 418 height 27
copy p "10 years experience in aged care, working across customer, quality and project …"
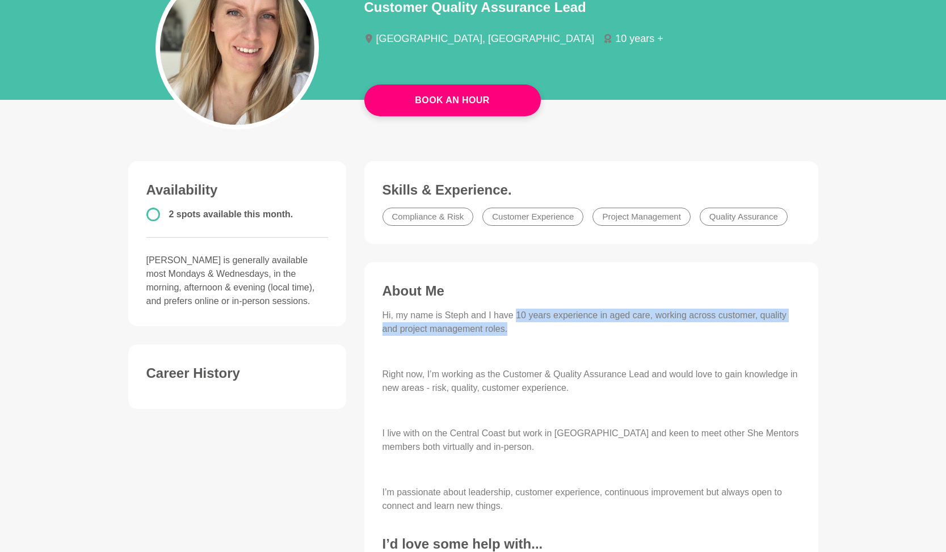
scroll to position [155, 0]
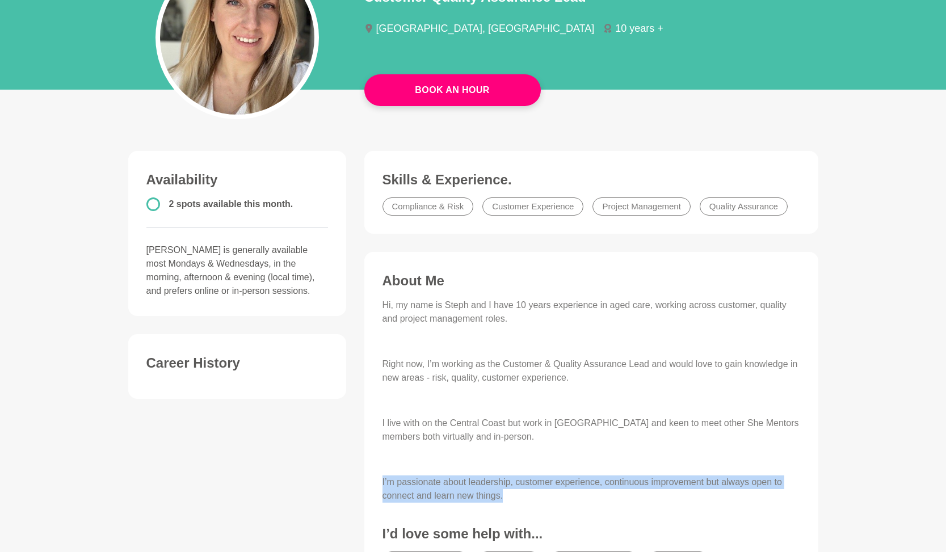
drag, startPoint x: 385, startPoint y: 485, endPoint x: 524, endPoint y: 501, distance: 139.9
click at [524, 501] on p "I’m passionate about leadership, customer experience, continuous improvement bu…" at bounding box center [591, 488] width 418 height 27
copy p "I’m passionate about leadership, customer experience, continuous improvement bu…"
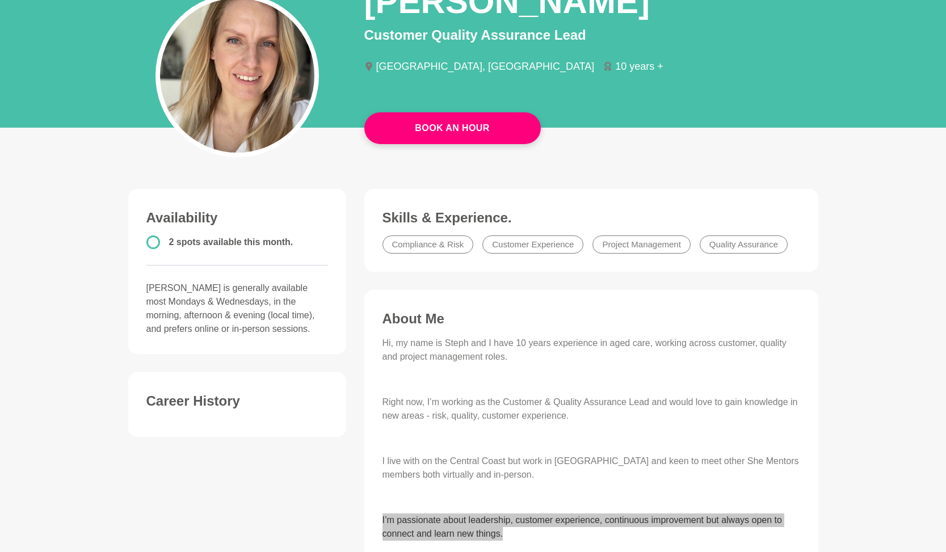
scroll to position [55, 0]
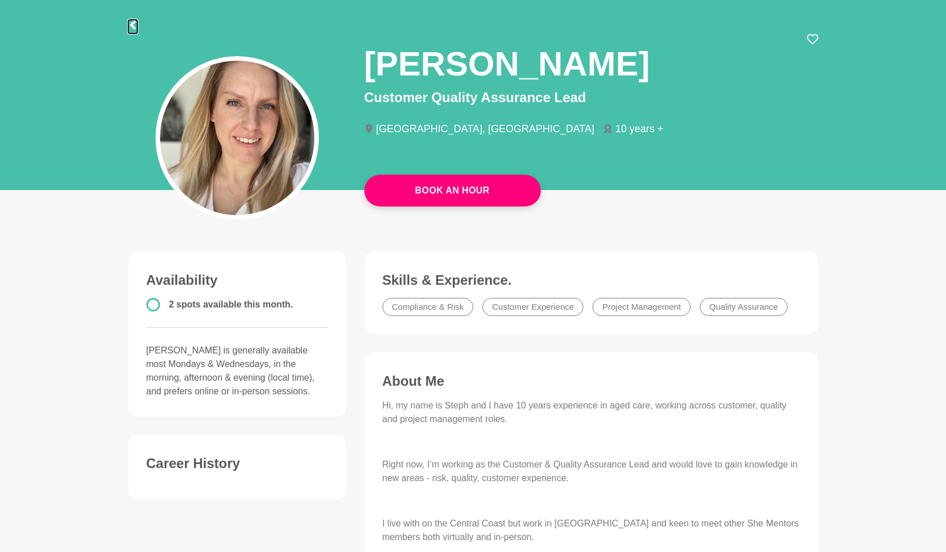
click at [130, 25] on icon at bounding box center [132, 24] width 6 height 9
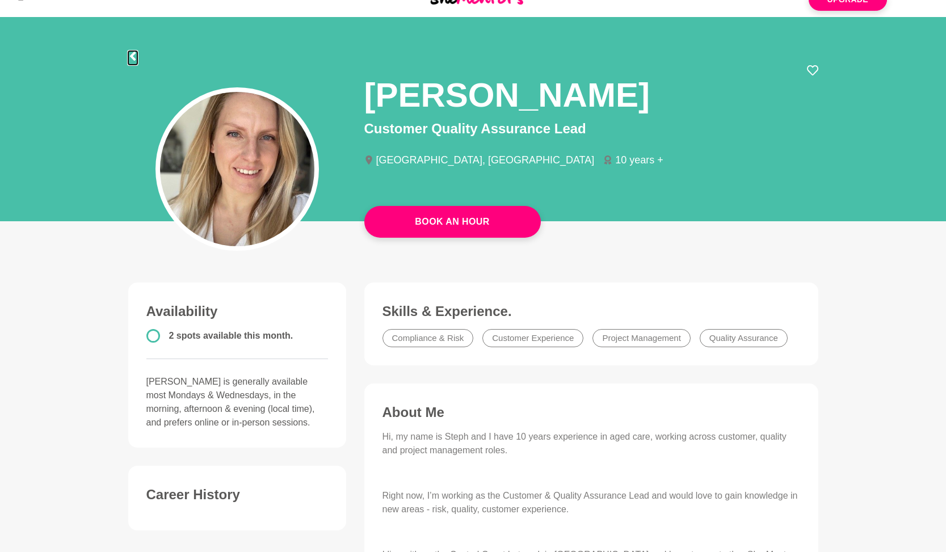
scroll to position [0, 0]
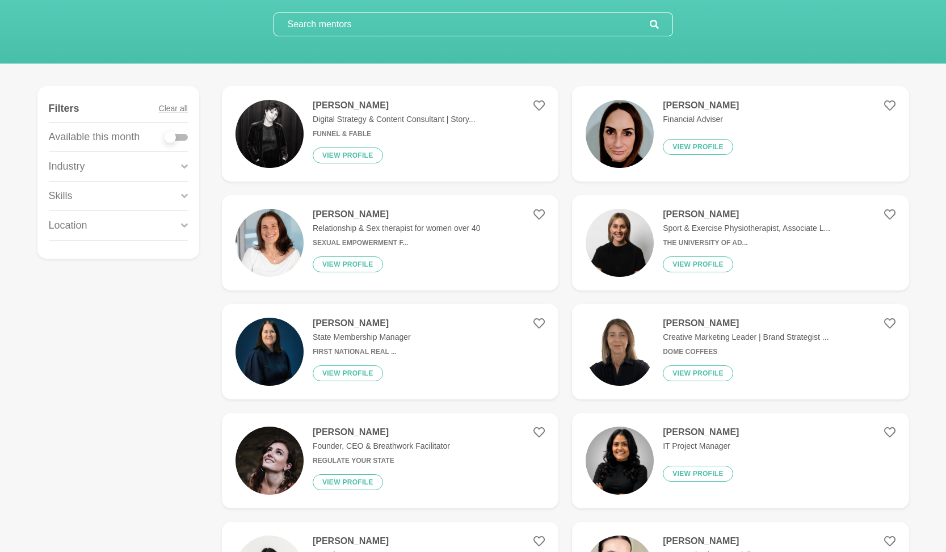
scroll to position [108, 0]
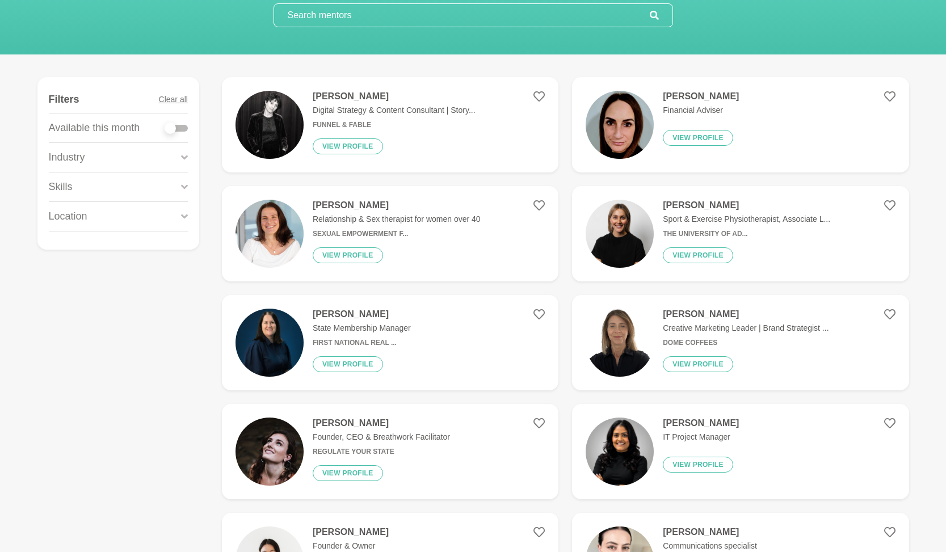
click at [629, 229] on img at bounding box center [619, 234] width 68 height 68
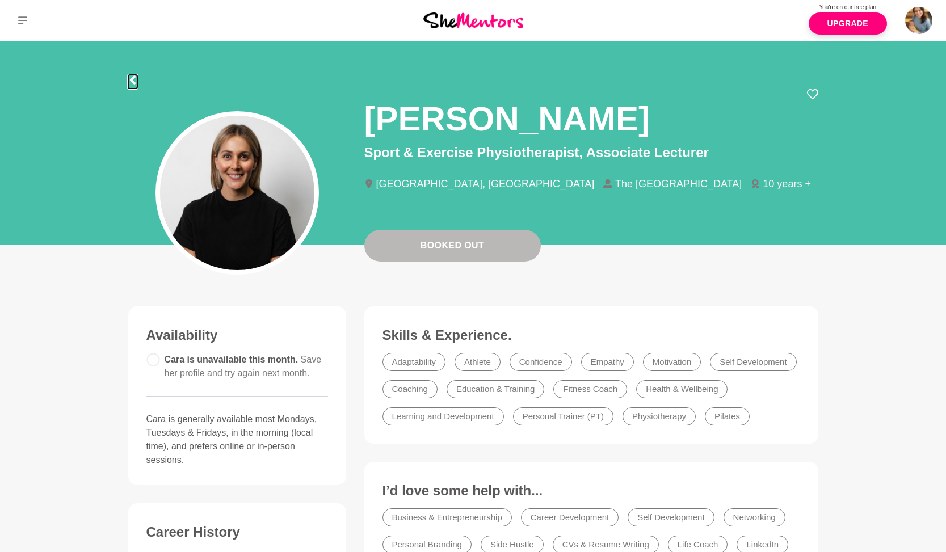
click at [134, 79] on icon at bounding box center [132, 79] width 9 height 9
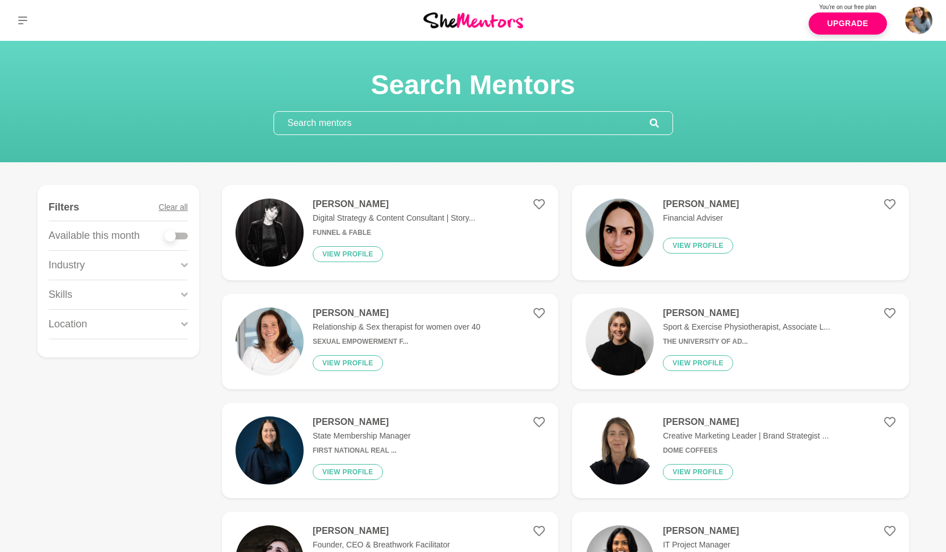
click at [166, 233] on div at bounding box center [170, 235] width 11 height 11
checkbox input "true"
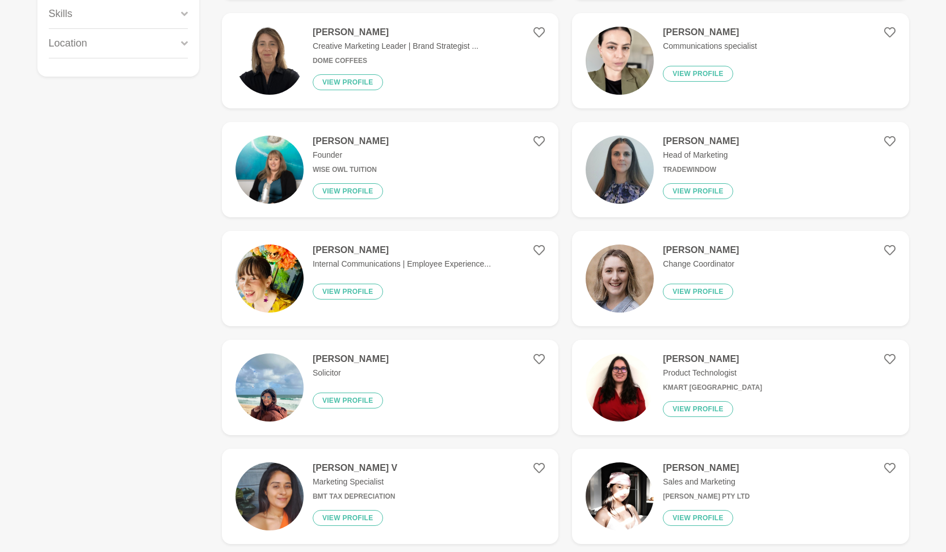
scroll to position [102, 0]
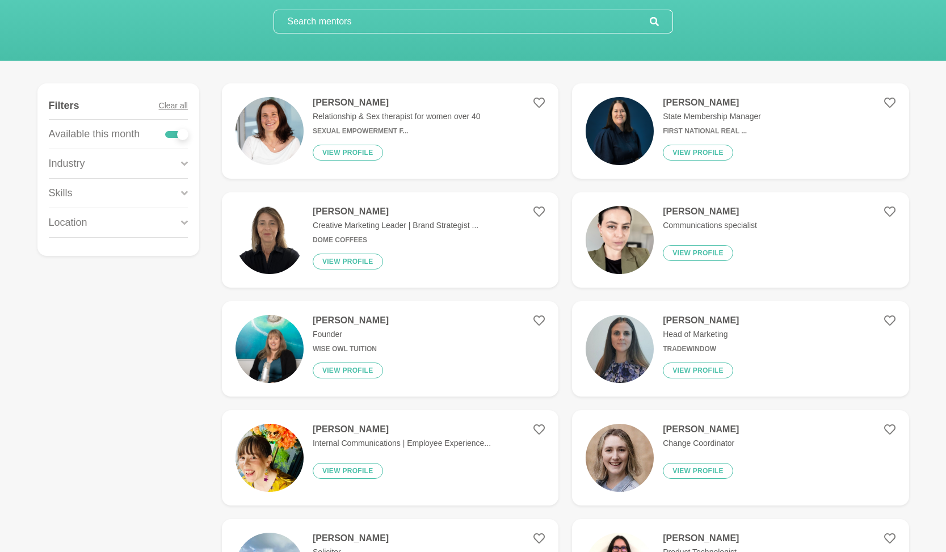
click at [343, 237] on h6 "Dome Coffees" at bounding box center [396, 240] width 166 height 9
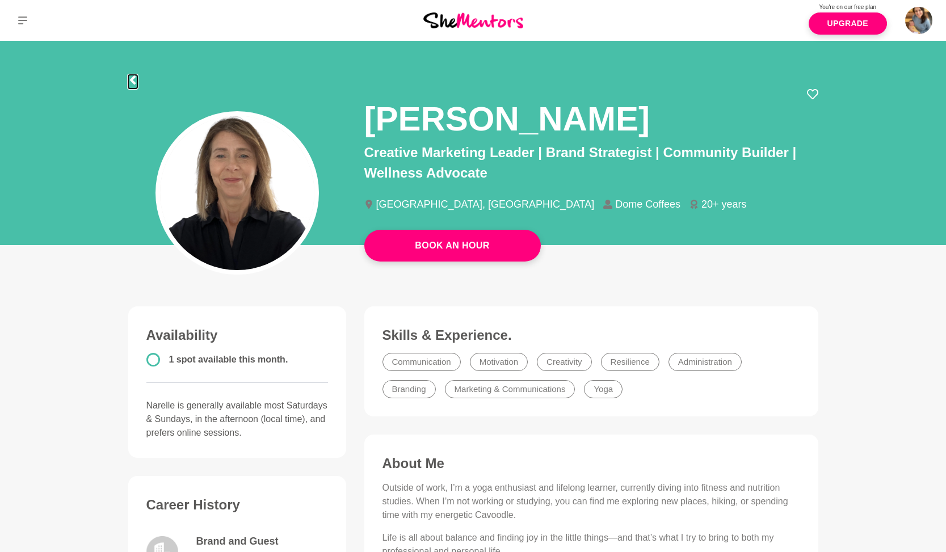
click at [131, 78] on icon at bounding box center [132, 79] width 6 height 9
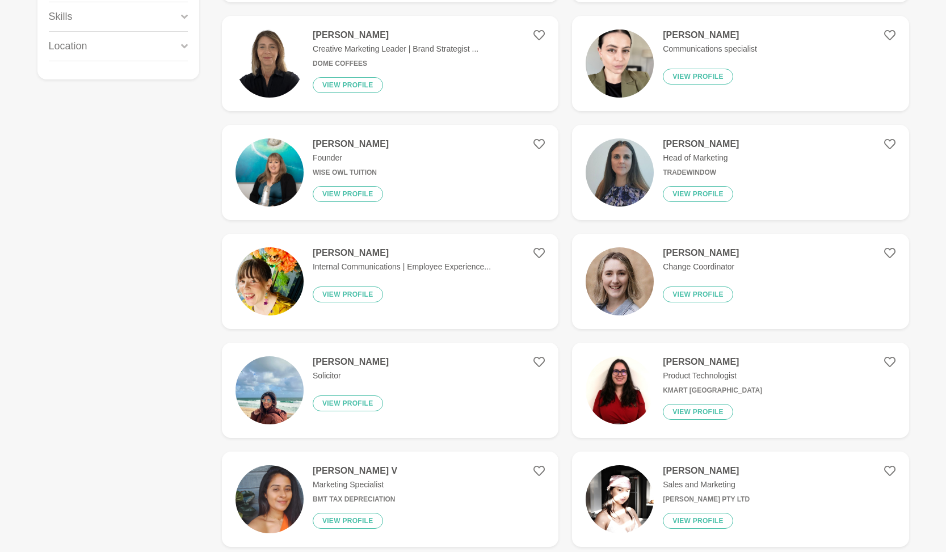
scroll to position [465, 0]
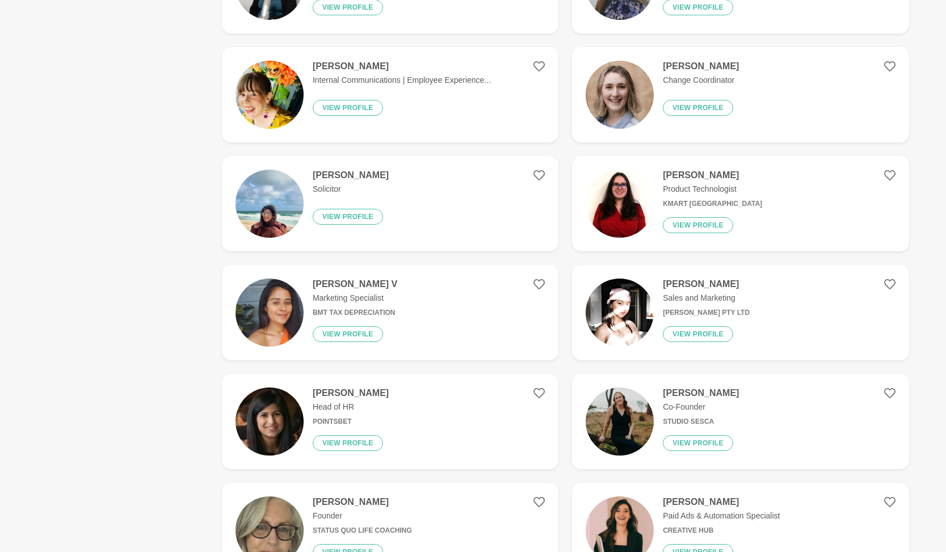
click at [298, 226] on div "Manvita Gandhi Solicitor View profile" at bounding box center [311, 204] width 153 height 68
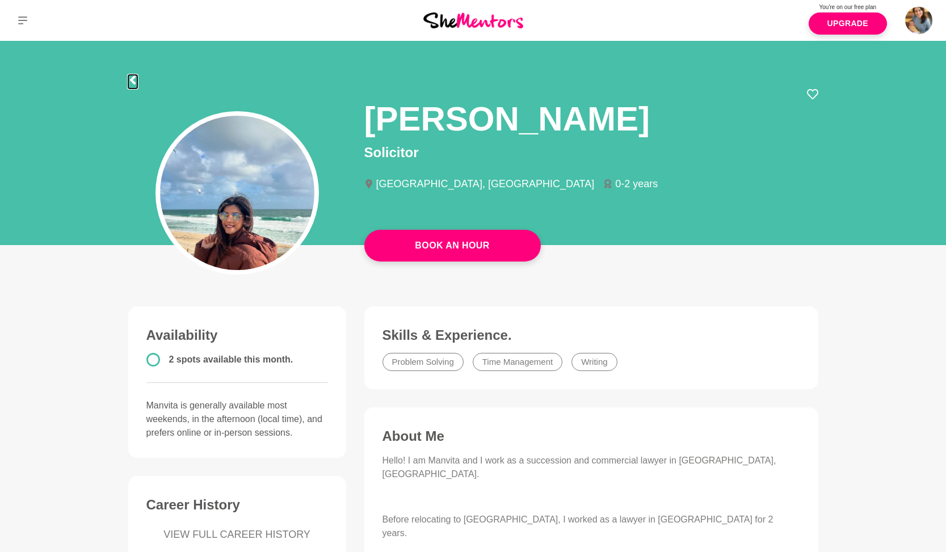
click at [130, 79] on icon at bounding box center [132, 79] width 6 height 9
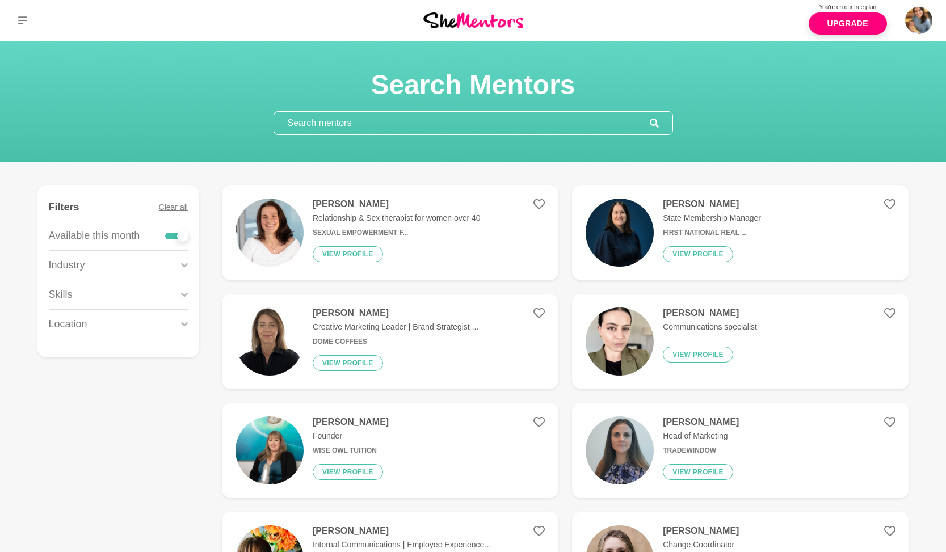
click at [178, 235] on div at bounding box center [182, 235] width 11 height 11
checkbox input "false"
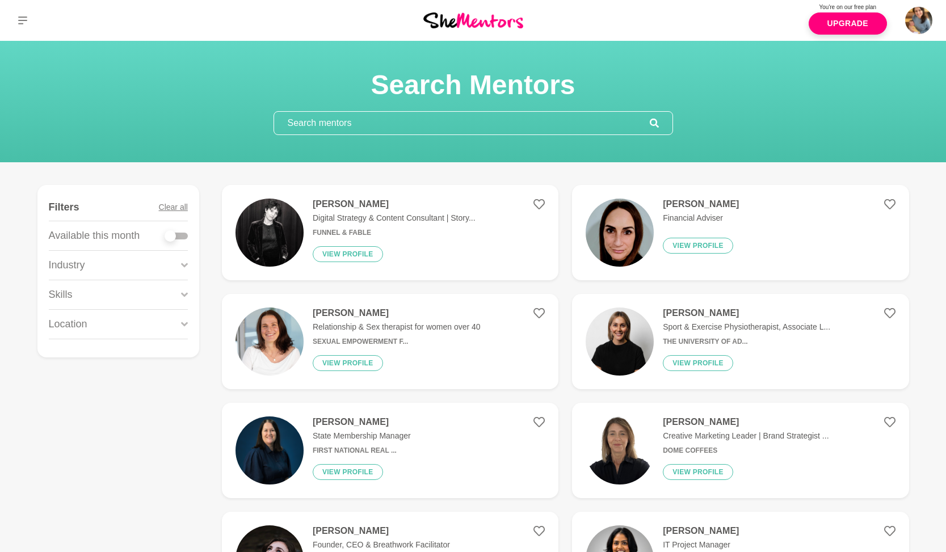
click at [176, 239] on div at bounding box center [176, 236] width 23 height 7
checkbox input "true"
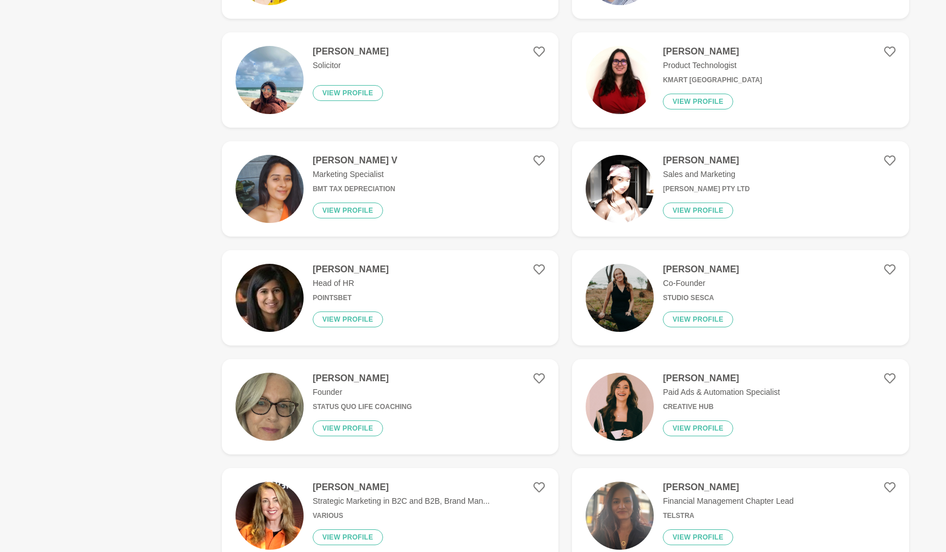
scroll to position [594, 0]
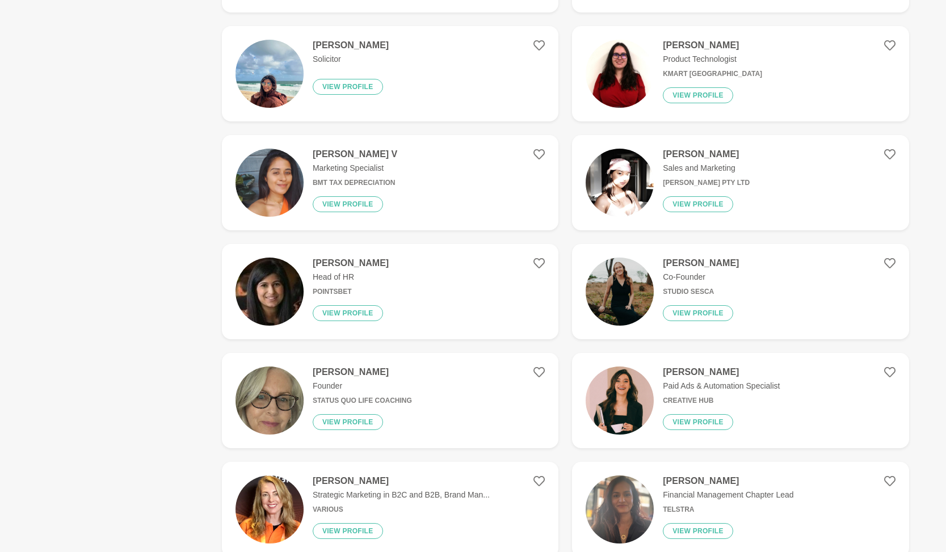
click at [701, 70] on h6 "Kmart [GEOGRAPHIC_DATA]" at bounding box center [712, 74] width 99 height 9
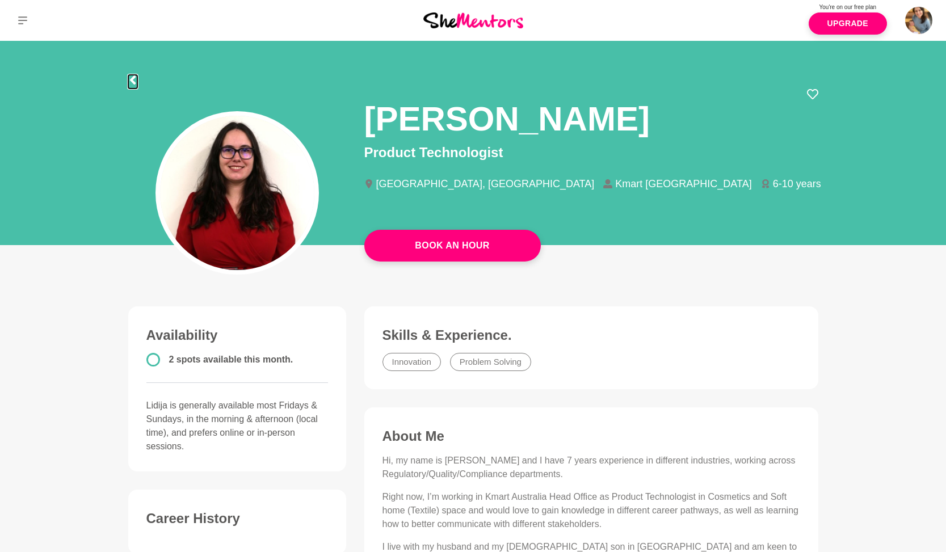
click at [133, 78] on icon at bounding box center [132, 79] width 6 height 9
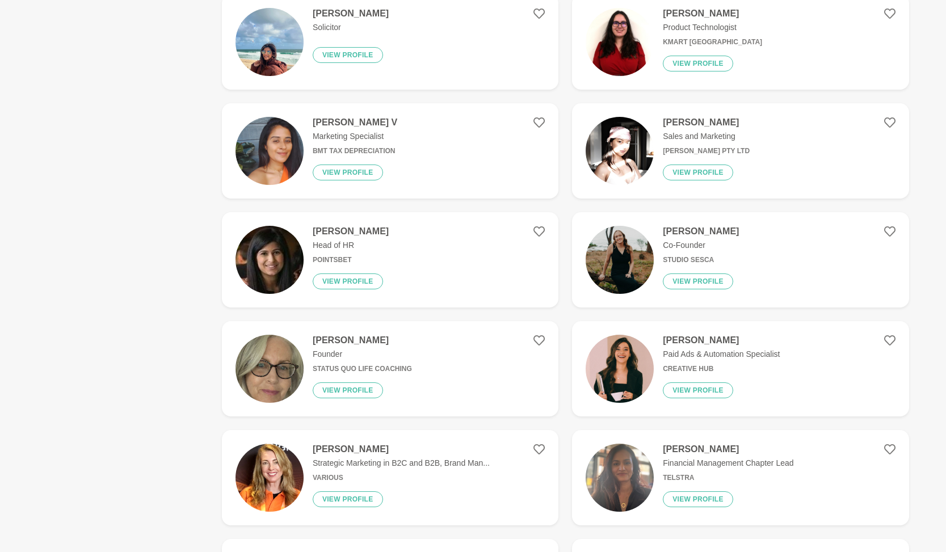
scroll to position [556, 0]
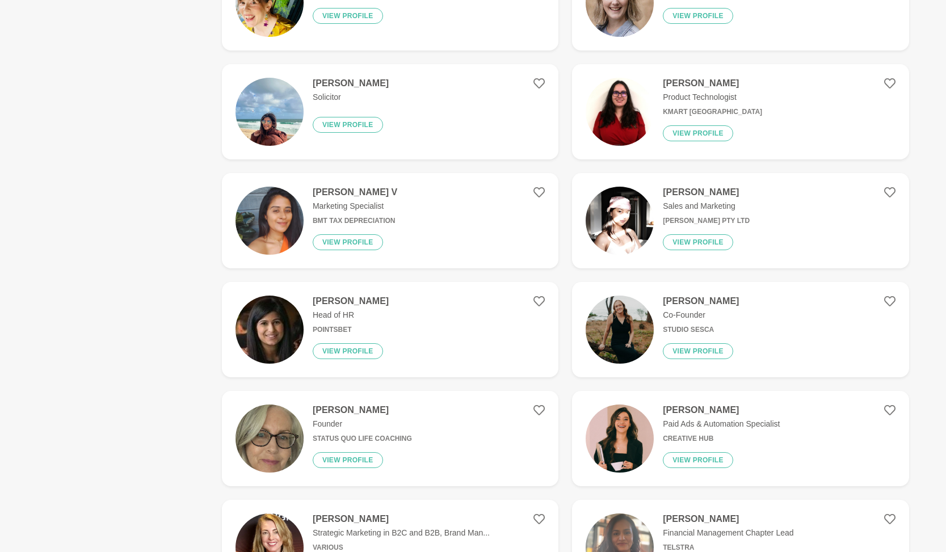
click at [294, 208] on img at bounding box center [269, 221] width 68 height 68
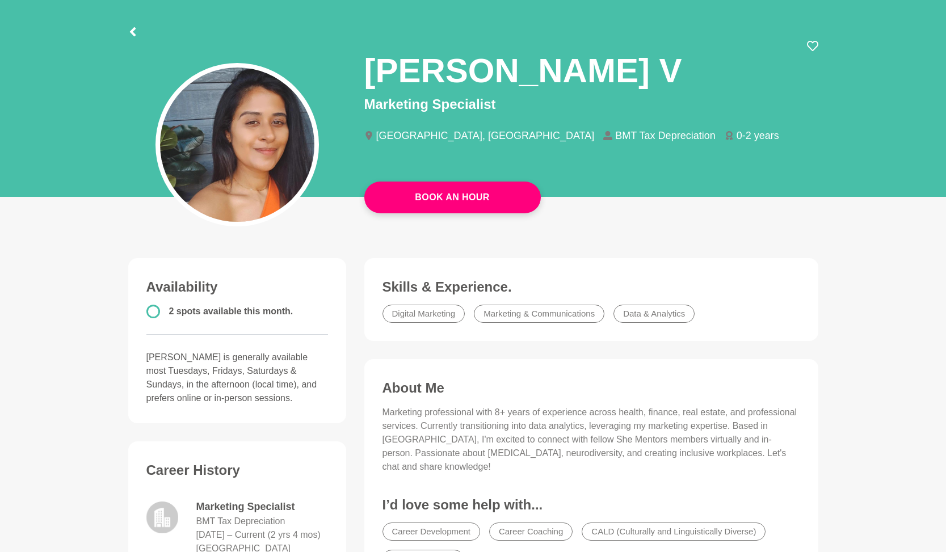
scroll to position [56, 0]
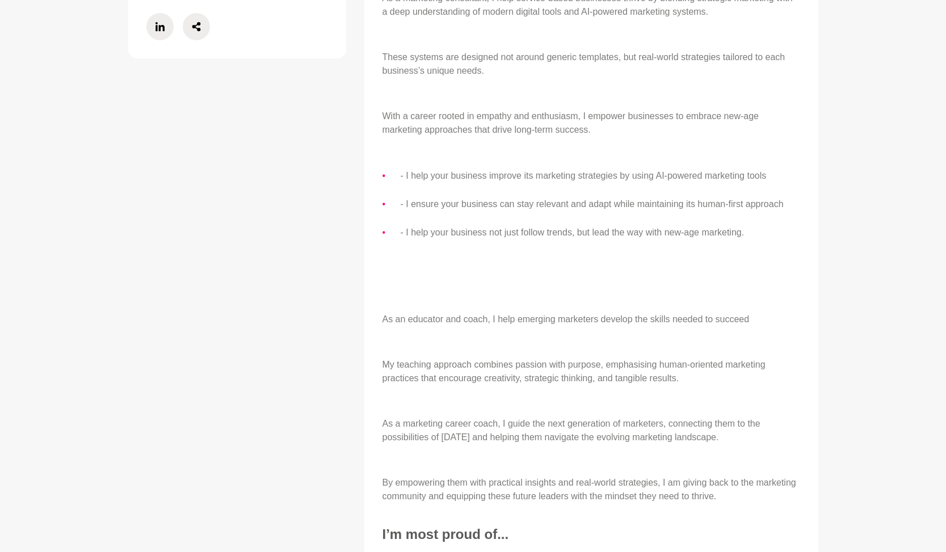
scroll to position [632, 0]
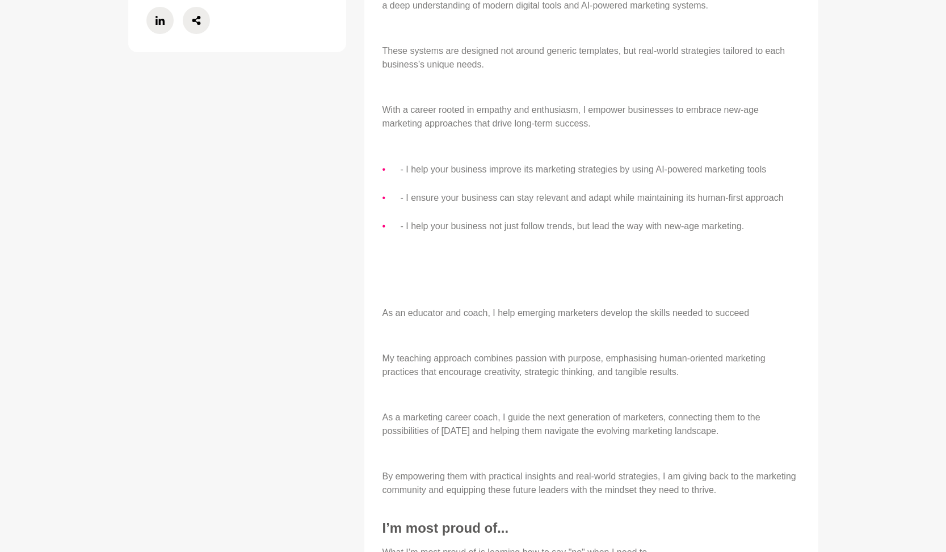
click at [713, 312] on p "As an educator and coach, I help emerging marketers develop the skills needed t…" at bounding box center [591, 313] width 418 height 14
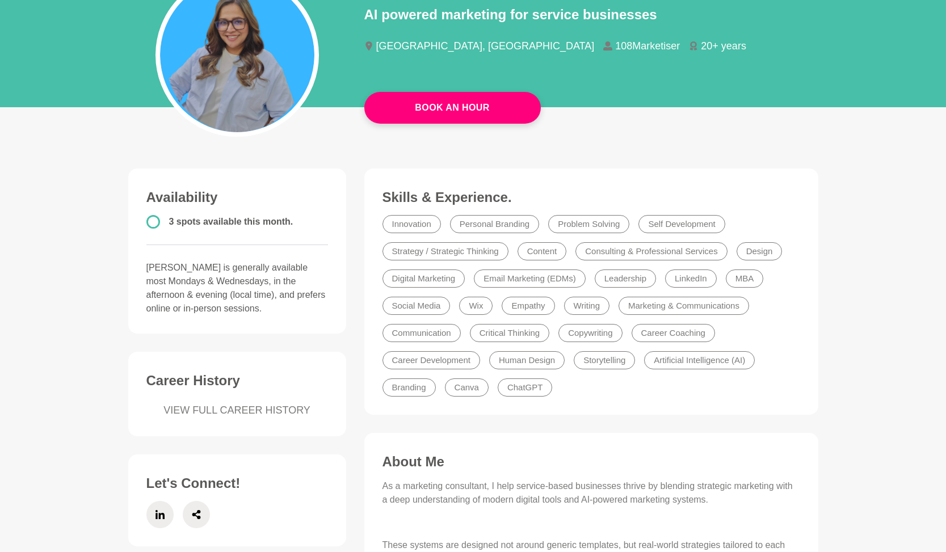
scroll to position [146, 0]
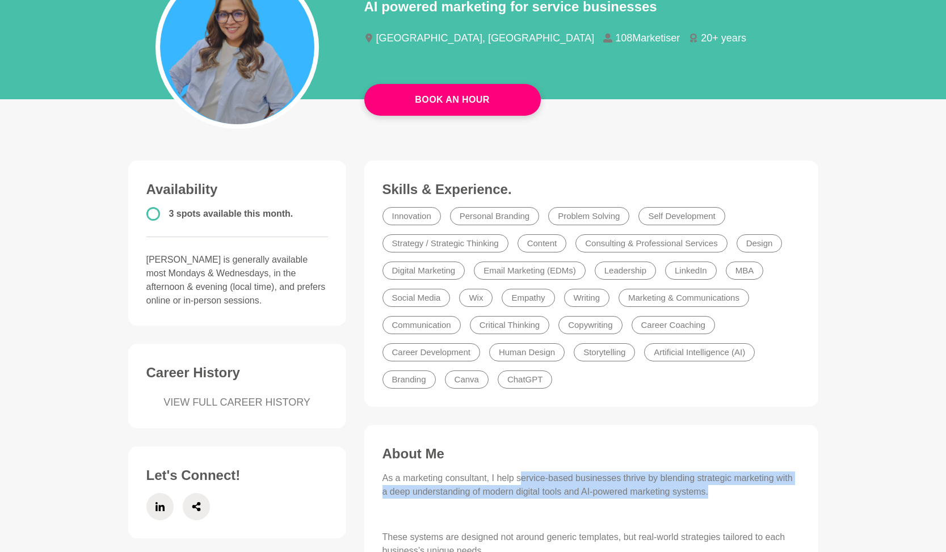
drag, startPoint x: 721, startPoint y: 494, endPoint x: 522, endPoint y: 480, distance: 199.0
click at [522, 480] on p "As a marketing consultant, I help service-based businesses thrive by blending s…" at bounding box center [591, 484] width 418 height 27
copy p "ervice-based businesses thrive by blending strategic marketing with a deep unde…"
